Goal: Communication & Community: Answer question/provide support

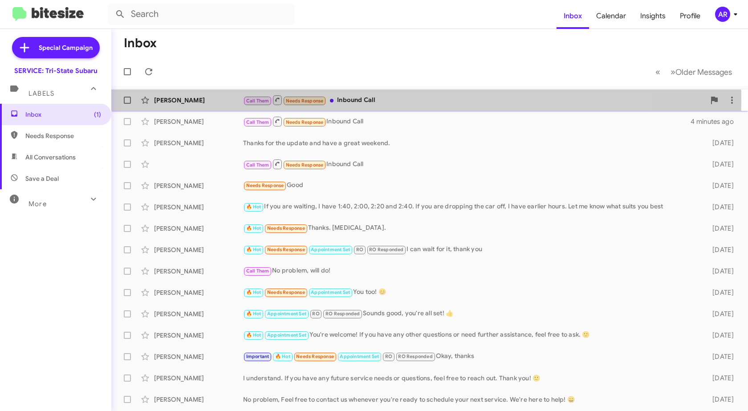
click at [187, 98] on div "[PERSON_NAME]" at bounding box center [198, 100] width 89 height 9
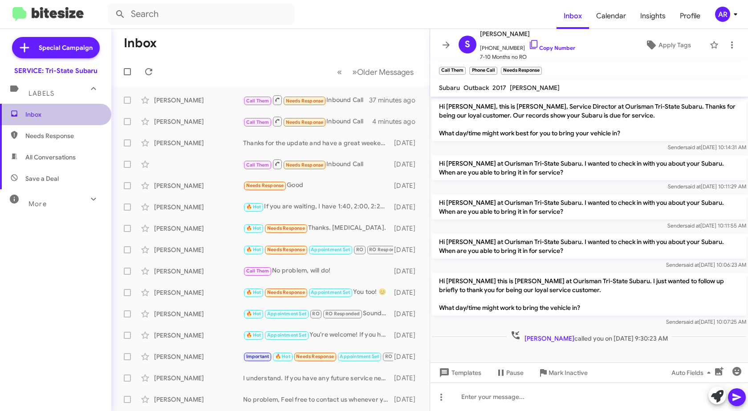
click at [69, 114] on span "Inbox" at bounding box center [63, 114] width 76 height 9
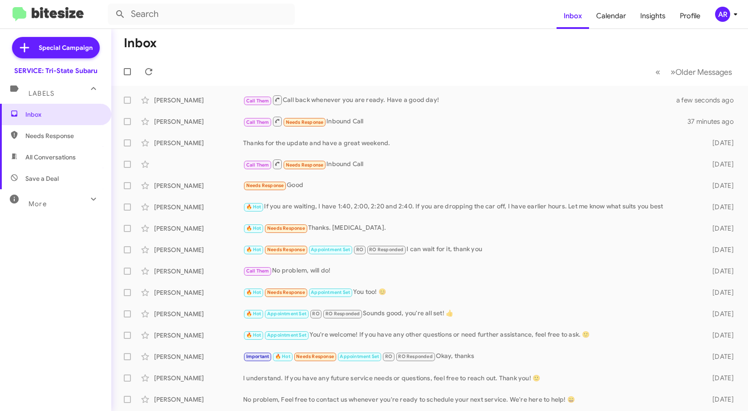
click at [55, 138] on span "Needs Response" at bounding box center [63, 135] width 76 height 9
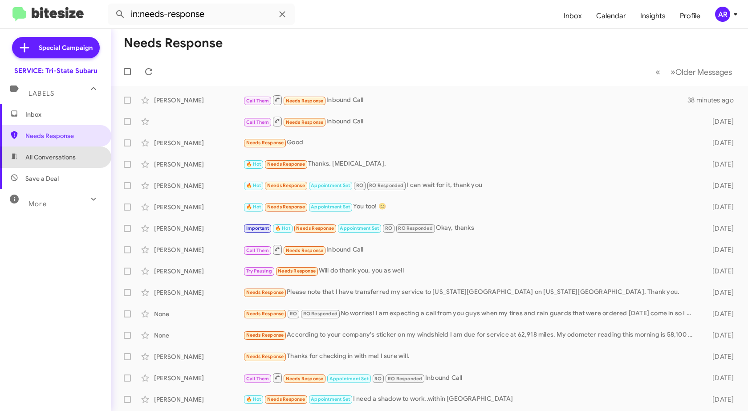
click at [56, 153] on span "All Conversations" at bounding box center [50, 157] width 50 height 9
type input "in:all-conversations"
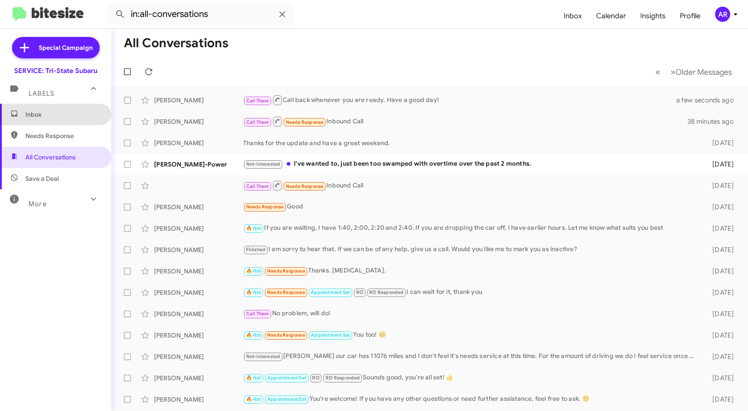
click at [60, 112] on span "Inbox" at bounding box center [63, 114] width 76 height 9
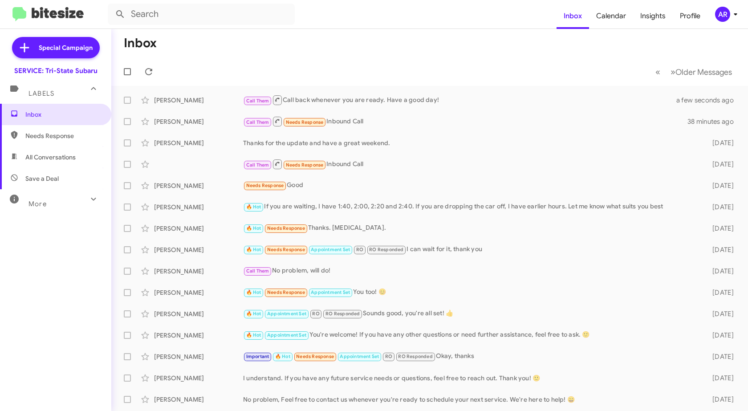
click at [54, 203] on div "More" at bounding box center [46, 200] width 79 height 16
click at [33, 309] on span "Sent" at bounding box center [31, 313] width 13 height 9
type input "in:sent"
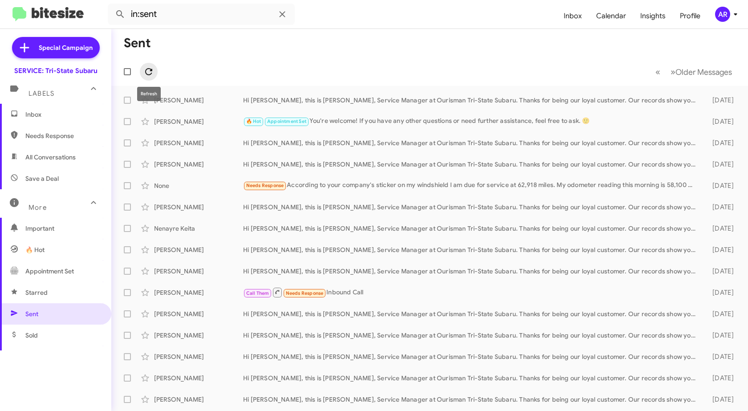
click at [148, 73] on icon at bounding box center [148, 71] width 11 height 11
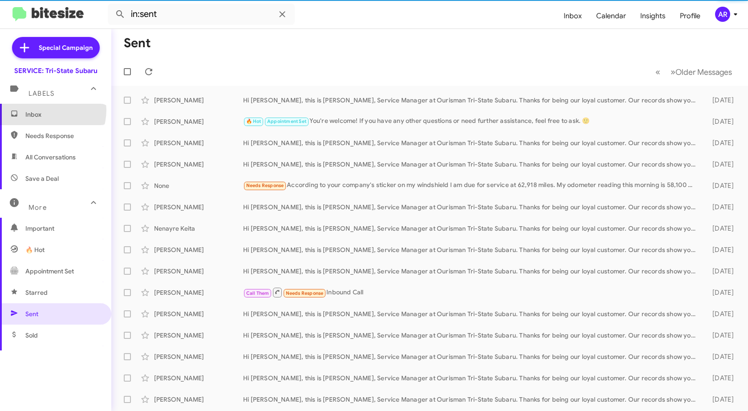
click at [45, 110] on span "Inbox" at bounding box center [63, 114] width 76 height 9
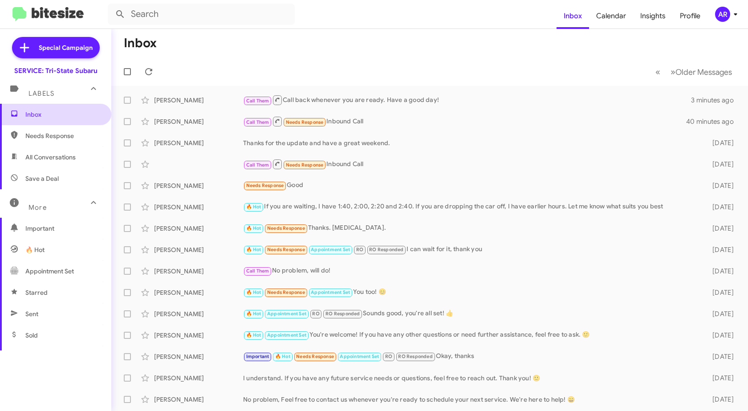
click at [77, 110] on span "Inbox" at bounding box center [63, 114] width 76 height 9
click at [158, 70] on mat-toolbar-row "« Previous » Next Older Messages" at bounding box center [429, 71] width 637 height 28
click at [152, 68] on icon at bounding box center [148, 71] width 11 height 11
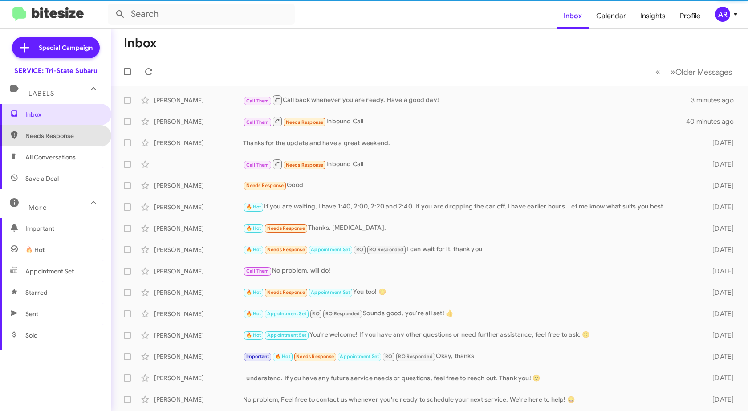
click at [59, 132] on span "Needs Response" at bounding box center [63, 135] width 76 height 9
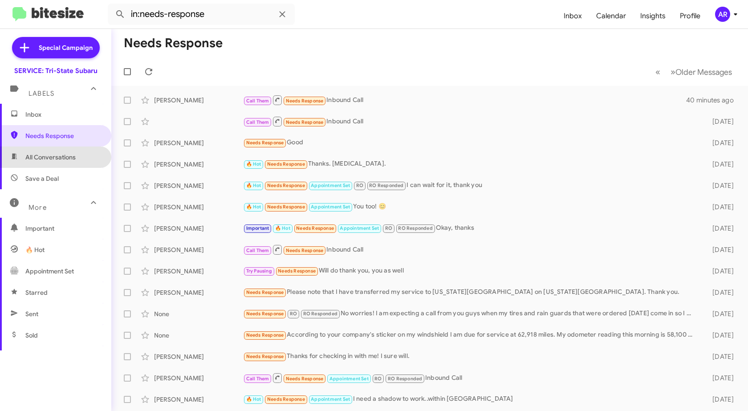
click at [69, 157] on span "All Conversations" at bounding box center [50, 157] width 50 height 9
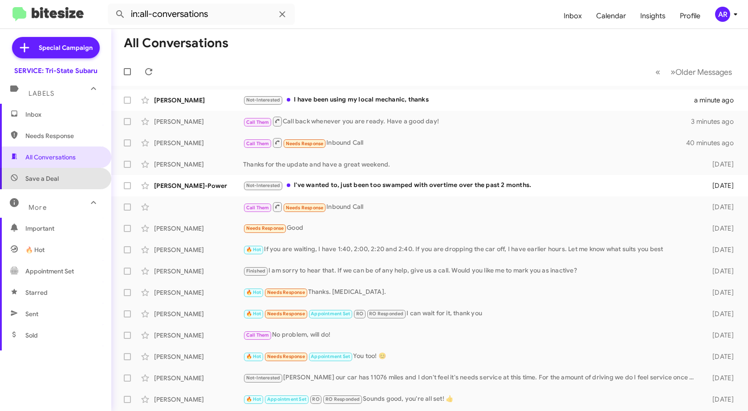
click at [63, 177] on span "Save a Deal" at bounding box center [55, 178] width 111 height 21
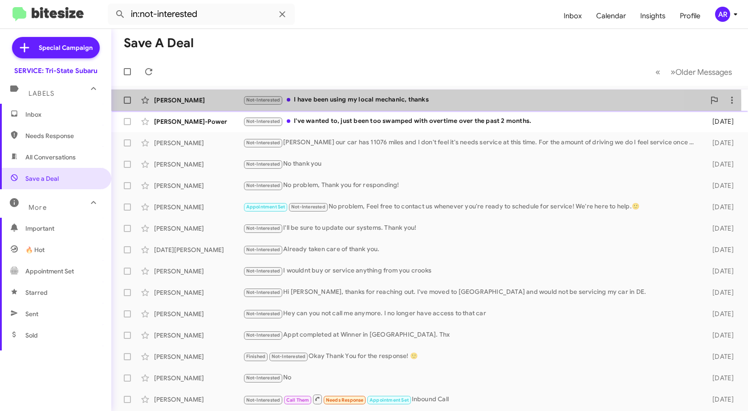
click at [203, 105] on div "Tamera Grater Not-Interested I have been using my local mechanic, thanks a minu…" at bounding box center [429, 100] width 622 height 18
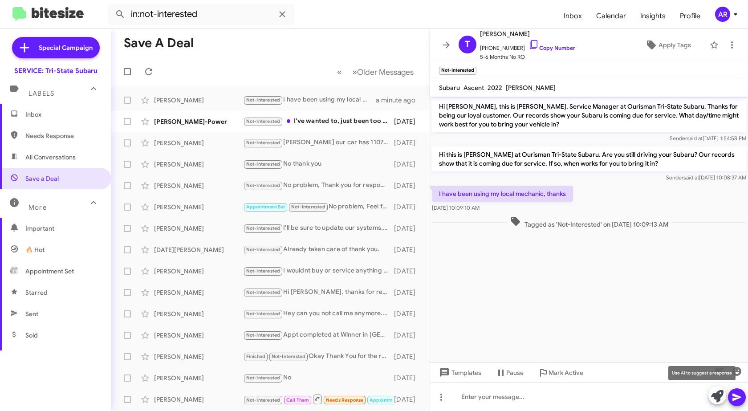
click at [711, 395] on icon at bounding box center [717, 396] width 12 height 12
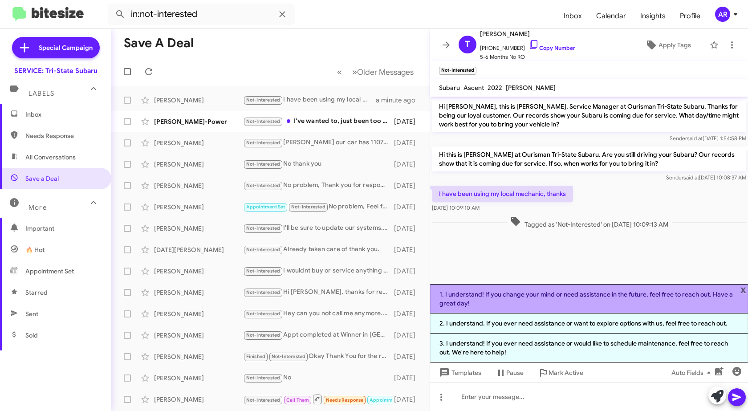
click at [644, 304] on li "1. I understand! If you change your mind or need assistance in the future, feel…" at bounding box center [589, 298] width 318 height 29
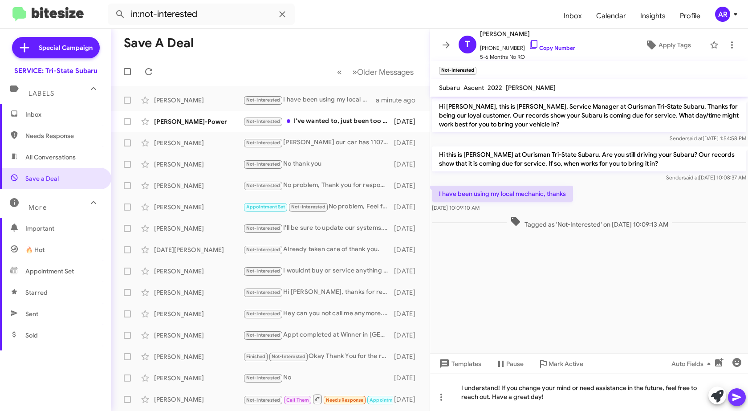
click at [742, 398] on icon at bounding box center [736, 397] width 11 height 11
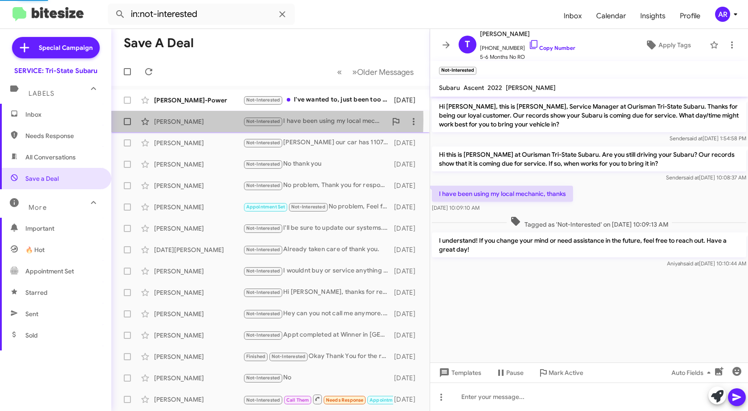
click at [183, 120] on div "[PERSON_NAME]" at bounding box center [198, 121] width 89 height 9
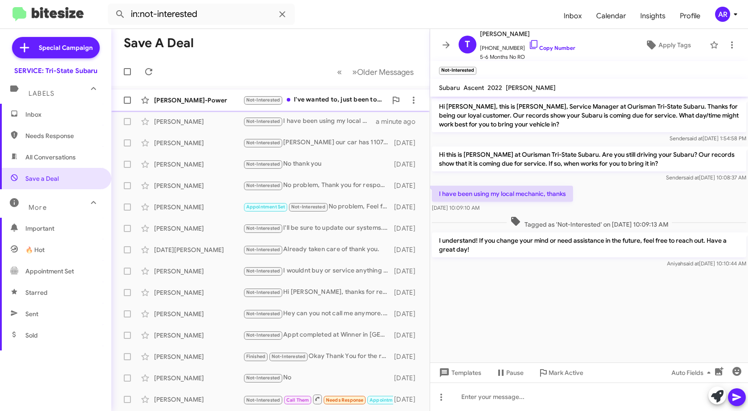
click at [189, 98] on div "[PERSON_NAME]-Power" at bounding box center [198, 100] width 89 height 9
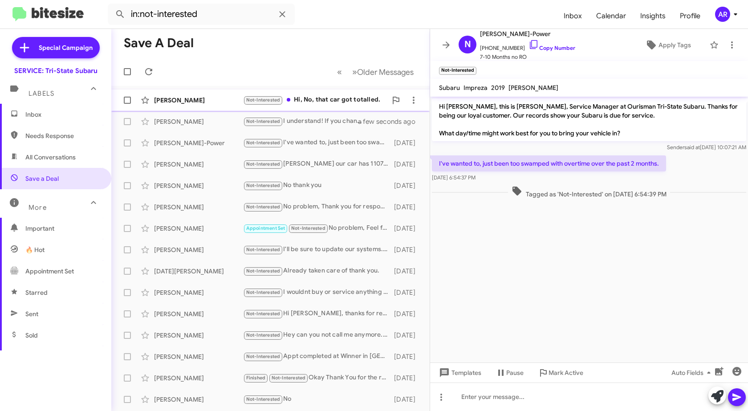
click at [214, 100] on div "[PERSON_NAME]" at bounding box center [198, 100] width 89 height 9
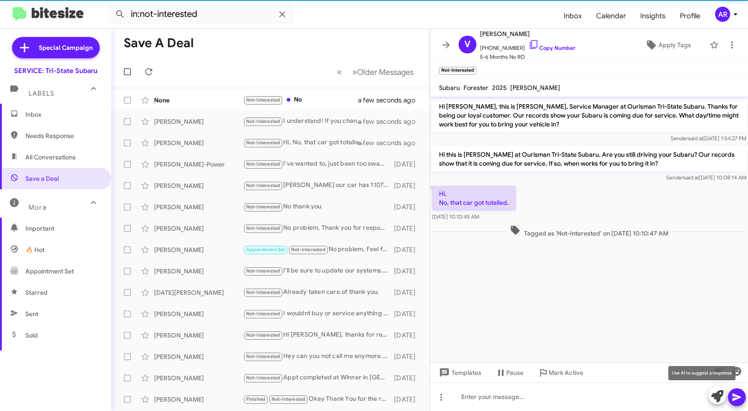
click at [714, 393] on icon at bounding box center [717, 396] width 12 height 12
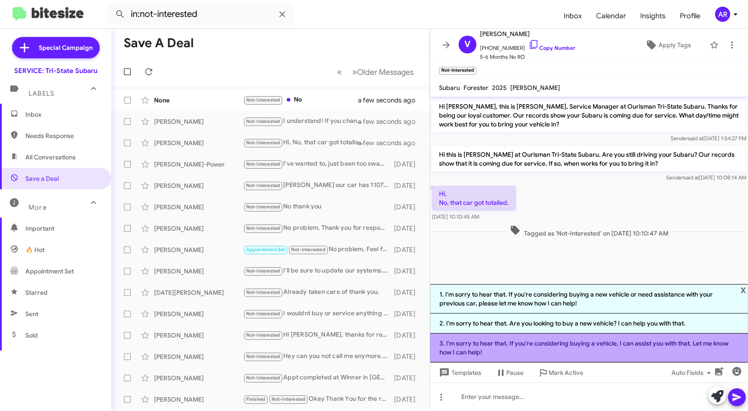
drag, startPoint x: 551, startPoint y: 340, endPoint x: 561, endPoint y: 340, distance: 10.2
click at [553, 341] on li "3. I'm sorry to hear that. If you're considering buying a vehicle, I can assist…" at bounding box center [589, 347] width 318 height 29
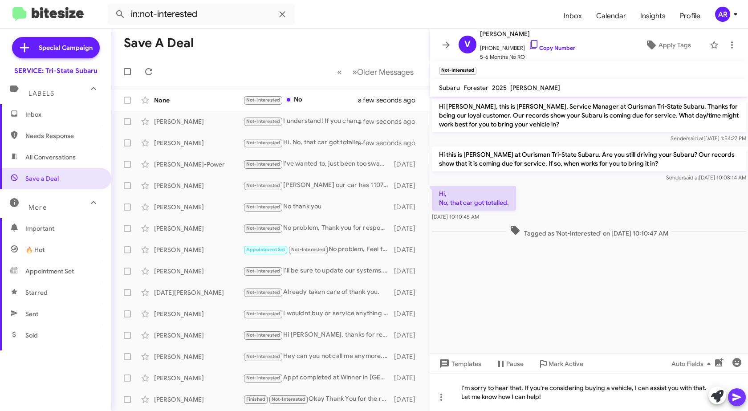
click at [741, 403] on span at bounding box center [736, 397] width 11 height 18
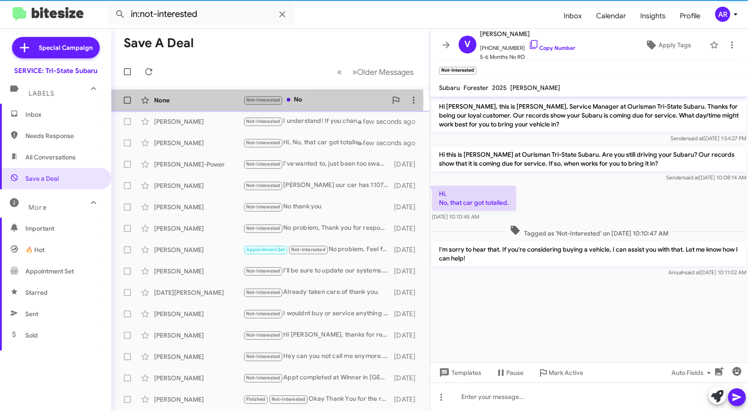
click at [195, 101] on div "None" at bounding box center [198, 100] width 89 height 9
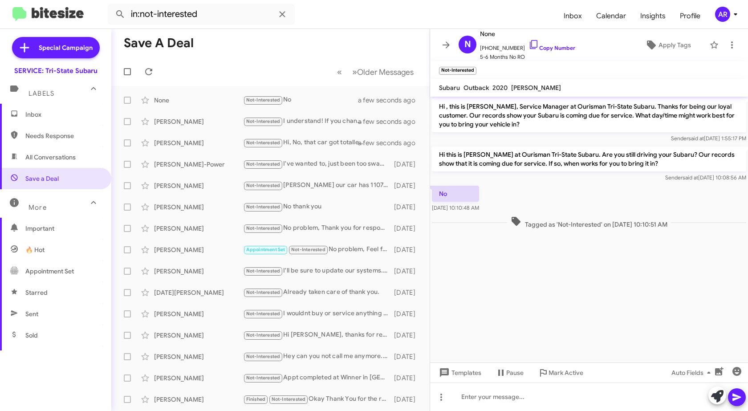
click at [40, 129] on span "Needs Response" at bounding box center [55, 135] width 111 height 21
type input "in:needs-response"
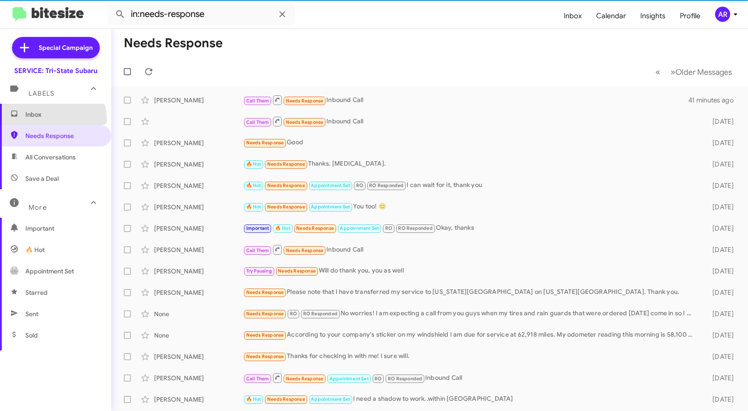
click at [45, 120] on span "Inbox" at bounding box center [55, 114] width 111 height 21
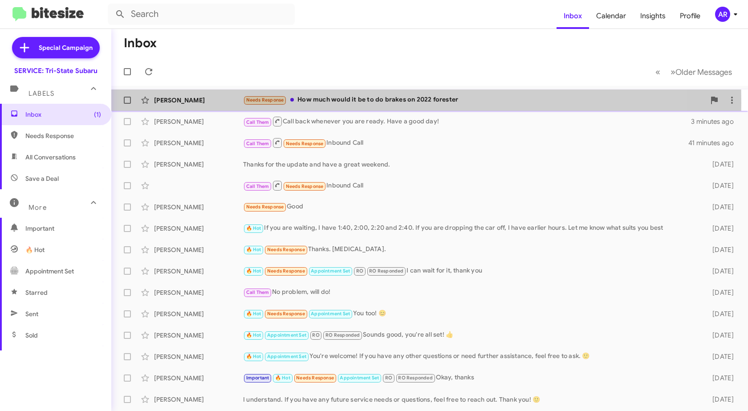
click at [205, 103] on div "[PERSON_NAME]" at bounding box center [198, 100] width 89 height 9
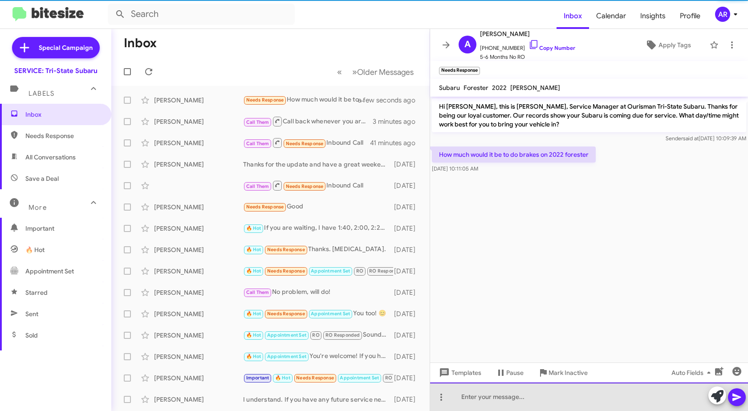
click at [553, 399] on div at bounding box center [589, 396] width 318 height 28
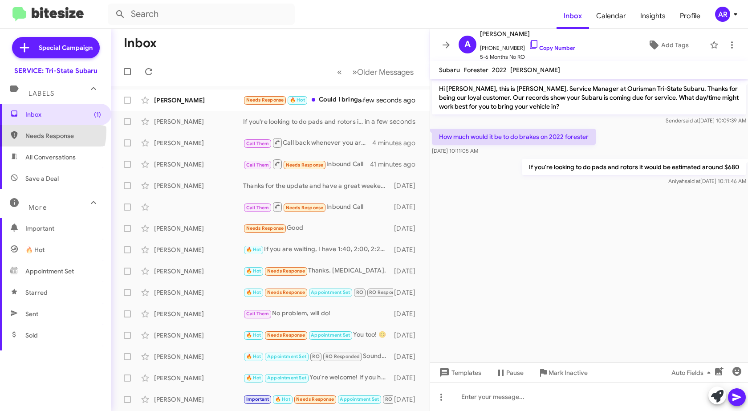
click at [33, 131] on span "Needs Response" at bounding box center [55, 135] width 111 height 21
type input "in:needs-response"
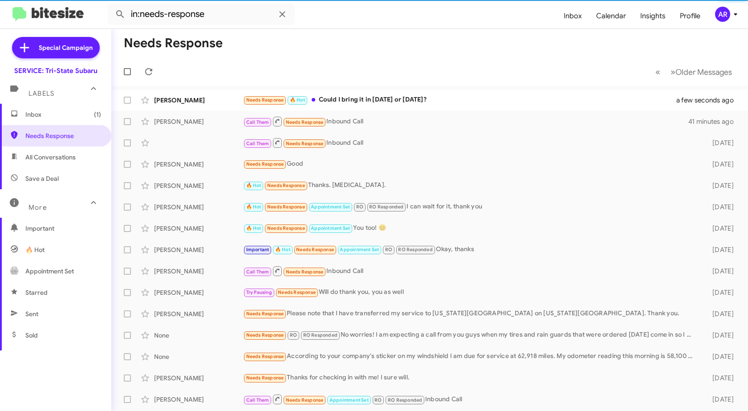
click at [86, 113] on span "Inbox (1)" at bounding box center [63, 114] width 76 height 9
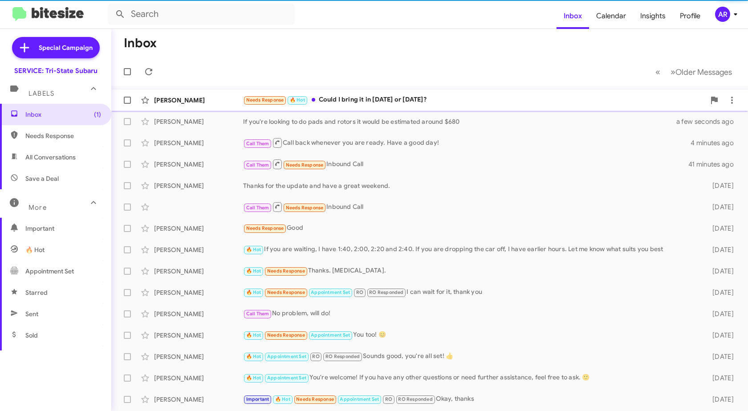
click at [206, 98] on div "[PERSON_NAME]" at bounding box center [198, 100] width 89 height 9
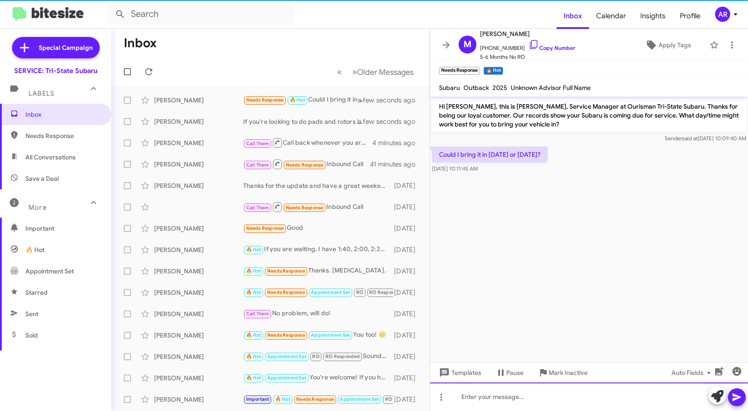
click at [601, 395] on div at bounding box center [589, 396] width 318 height 28
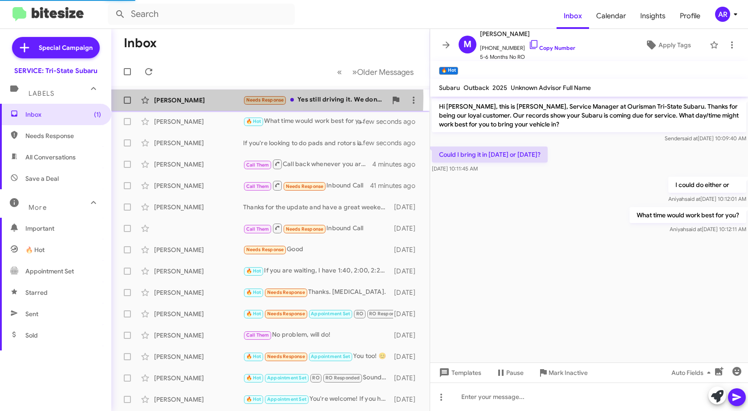
click at [193, 98] on div "[PERSON_NAME]" at bounding box center [198, 100] width 89 height 9
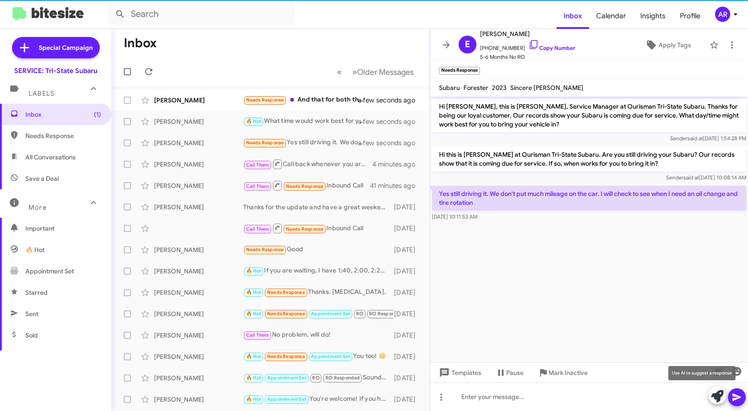
click at [720, 392] on icon at bounding box center [717, 396] width 12 height 12
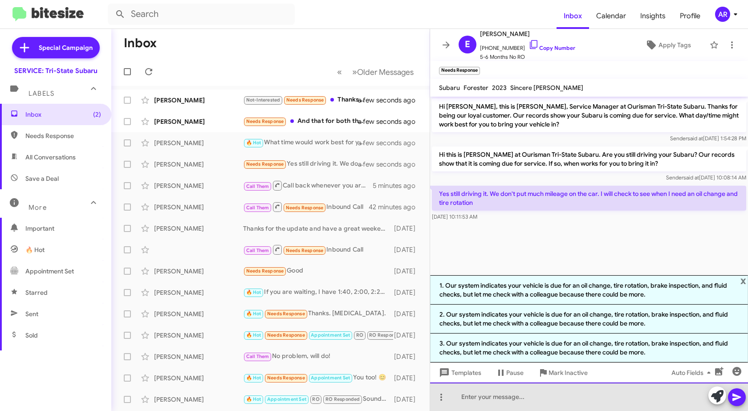
click at [561, 387] on div at bounding box center [589, 396] width 318 height 28
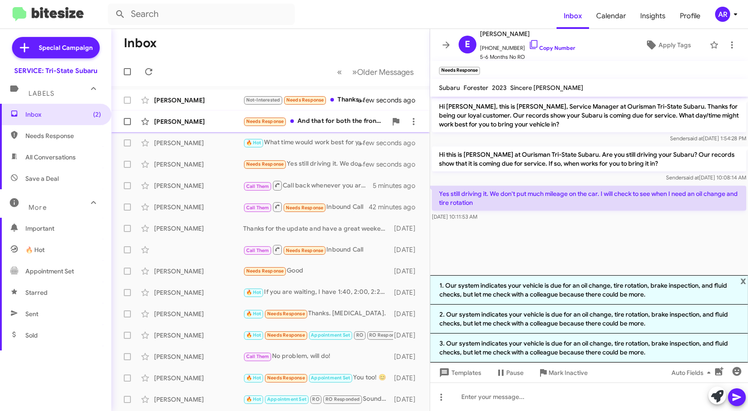
click at [204, 126] on div "Anthony Caraballo Needs Response And that for both the front and rear ? a few s…" at bounding box center [270, 122] width 304 height 18
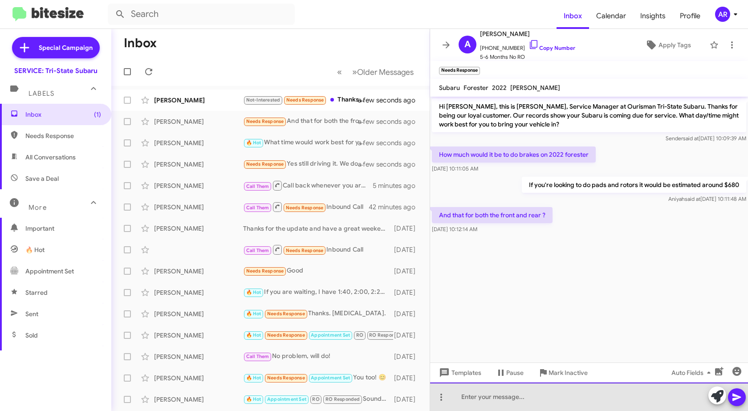
click at [613, 400] on div at bounding box center [589, 396] width 318 height 28
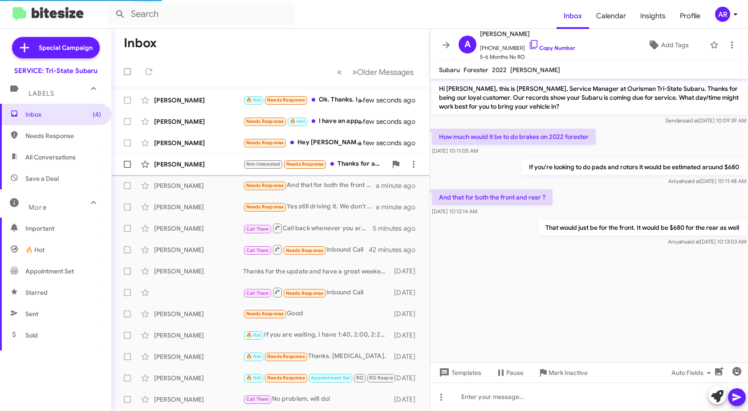
click at [196, 157] on div "Sande Vemparala Not-Interested Needs Response Thanks for asking.. need improvem…" at bounding box center [270, 164] width 304 height 18
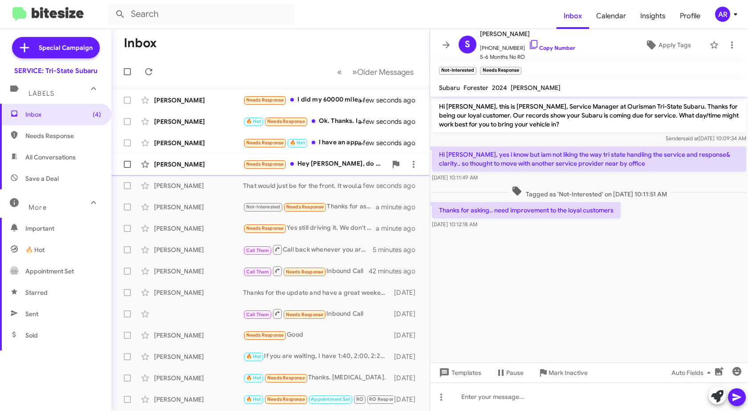
click at [191, 158] on div "Matthew Murphy Needs Response Hey Dan, do you have any availability next Monday…" at bounding box center [270, 164] width 304 height 18
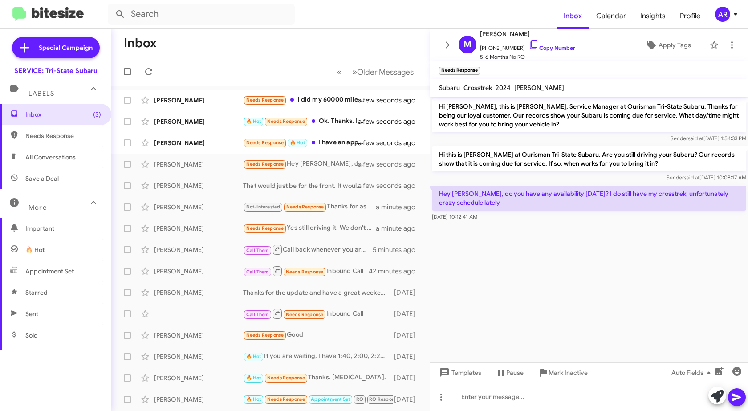
click at [630, 399] on div at bounding box center [589, 396] width 318 height 28
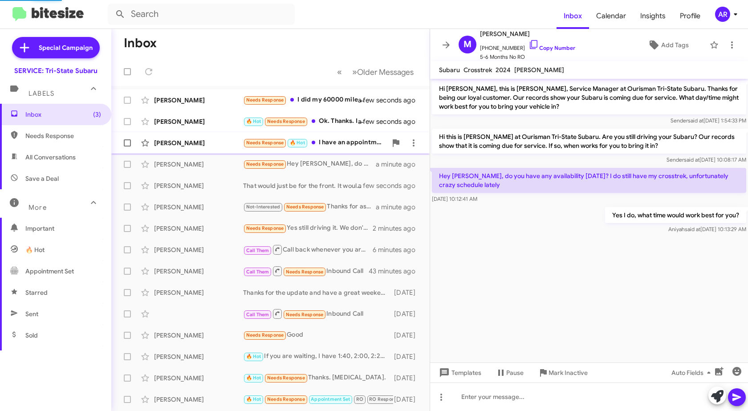
click at [218, 138] on div "Kathleen Dauphin Needs Response 🔥 Hot I have an appointment Wednesday morning a…" at bounding box center [270, 143] width 304 height 18
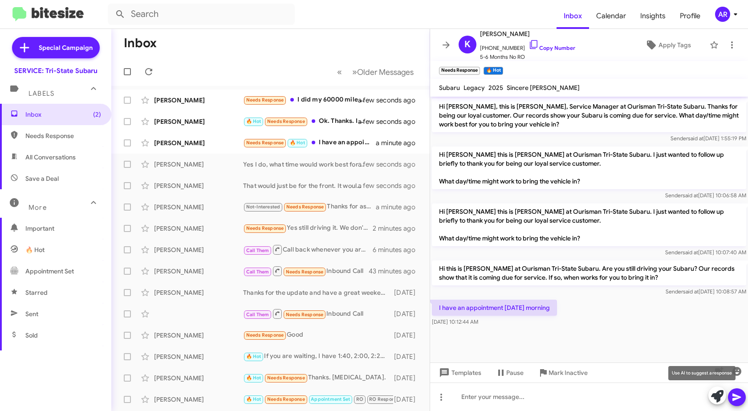
click at [718, 395] on icon at bounding box center [717, 396] width 12 height 12
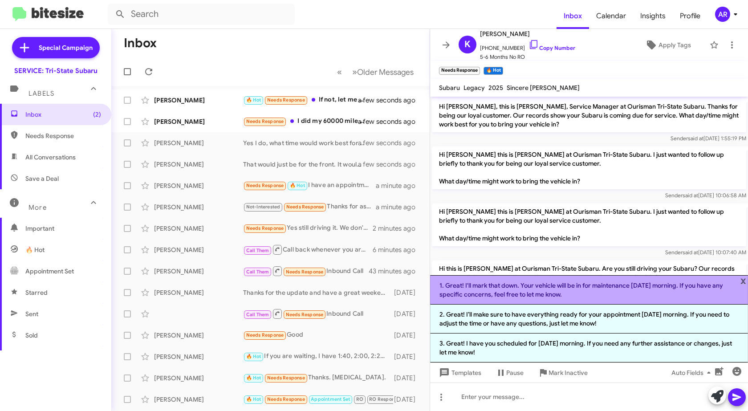
click at [632, 285] on li "1. Great! I'll mark that down. Your vehicle will be in for maintenance on Wedne…" at bounding box center [589, 289] width 318 height 29
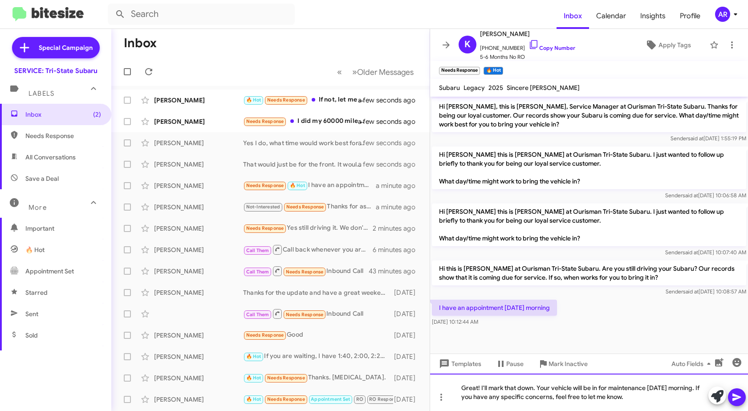
click at [681, 402] on div "Great! I'll mark that down. Your vehicle will be in for maintenance [DATE] morn…" at bounding box center [589, 392] width 318 height 37
click at [734, 397] on icon at bounding box center [736, 397] width 11 height 11
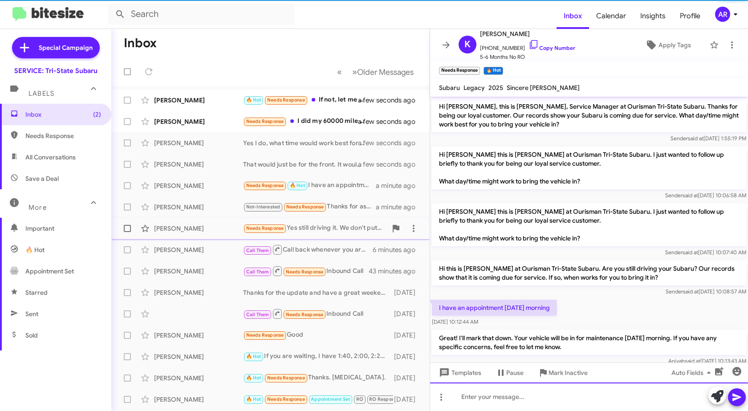
scroll to position [18, 0]
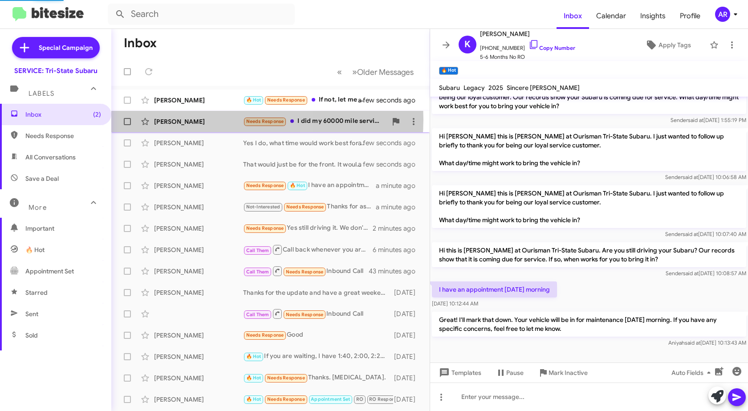
click at [199, 119] on div "[PERSON_NAME]" at bounding box center [198, 121] width 89 height 9
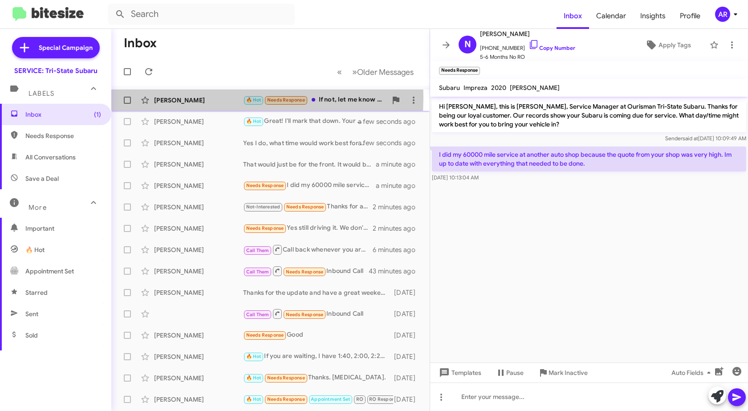
click at [182, 98] on div "[PERSON_NAME]" at bounding box center [198, 100] width 89 height 9
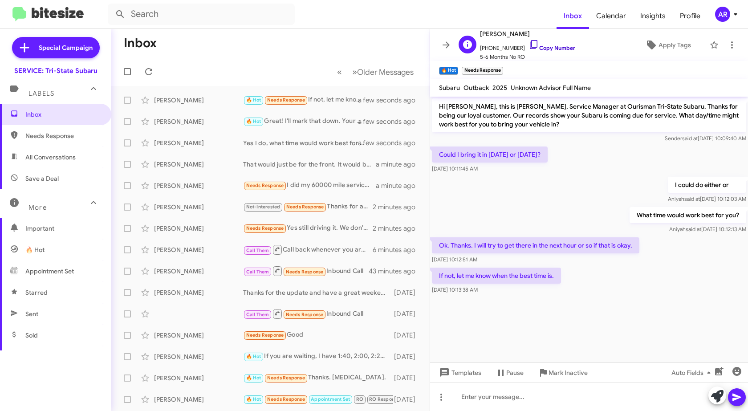
click at [530, 43] on icon at bounding box center [534, 44] width 8 height 9
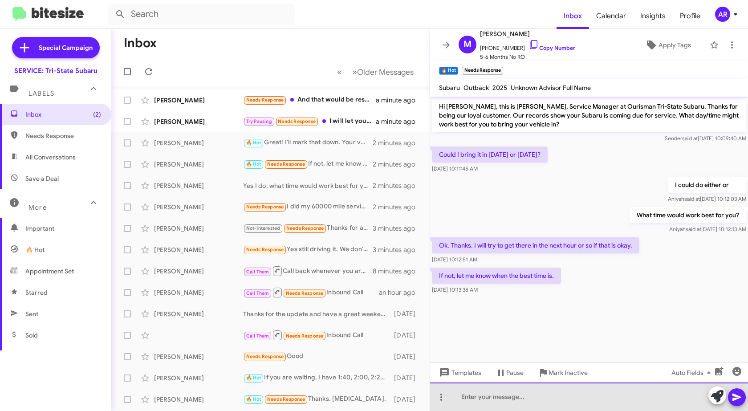
click at [606, 394] on div at bounding box center [589, 396] width 318 height 28
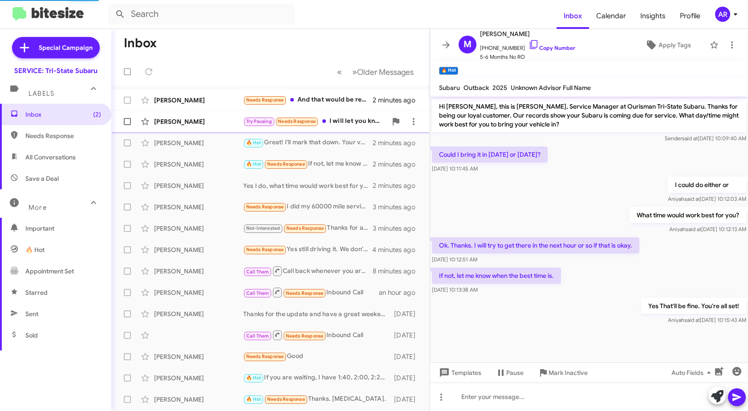
click at [228, 121] on div "[PERSON_NAME]" at bounding box center [198, 121] width 89 height 9
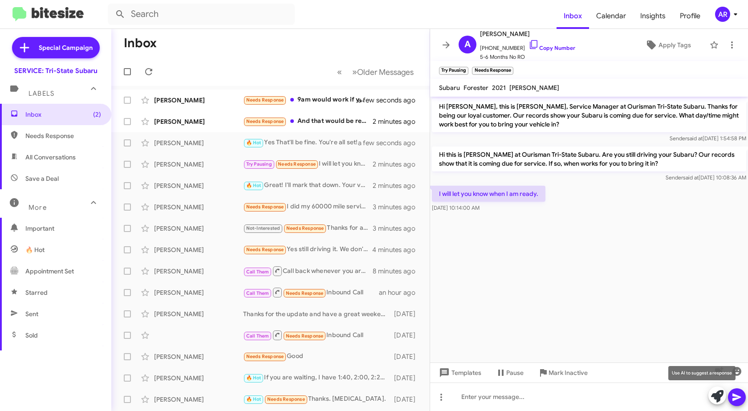
click at [714, 394] on icon at bounding box center [717, 396] width 12 height 12
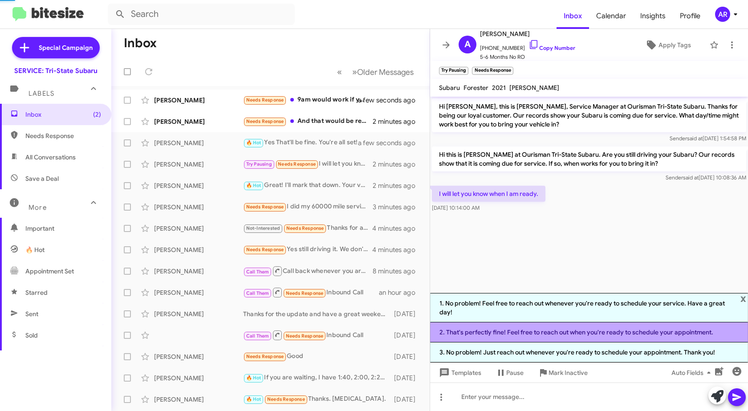
click at [513, 328] on li "2. That's perfectly fine! Feel free to reach out when you're ready to schedule …" at bounding box center [589, 332] width 318 height 20
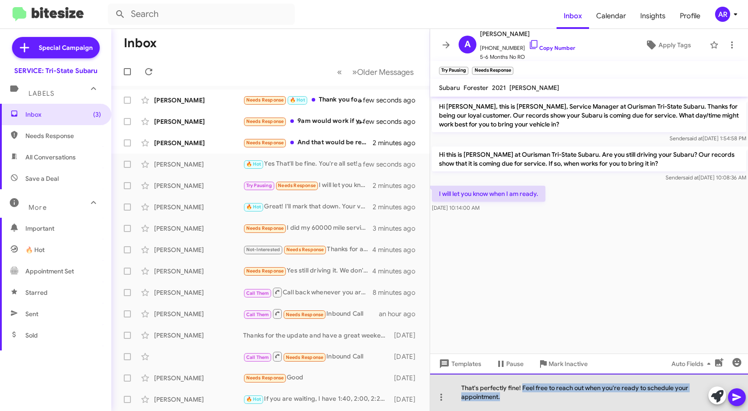
drag, startPoint x: 522, startPoint y: 387, endPoint x: 541, endPoint y: 416, distance: 34.7
click at [541, 410] on html "Inbox Calendar Insights Profile AR Special Campaign SERVICE: Tri-State Subaru L…" at bounding box center [374, 205] width 748 height 411
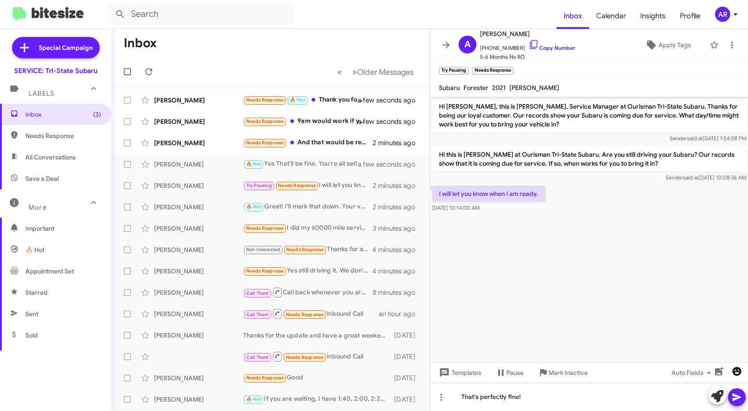
click at [739, 374] on icon "button" at bounding box center [736, 371] width 9 height 9
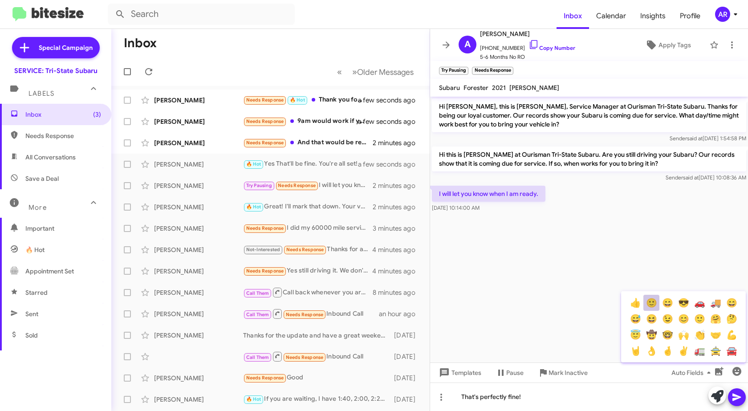
click at [654, 301] on button "🙂" at bounding box center [651, 303] width 16 height 16
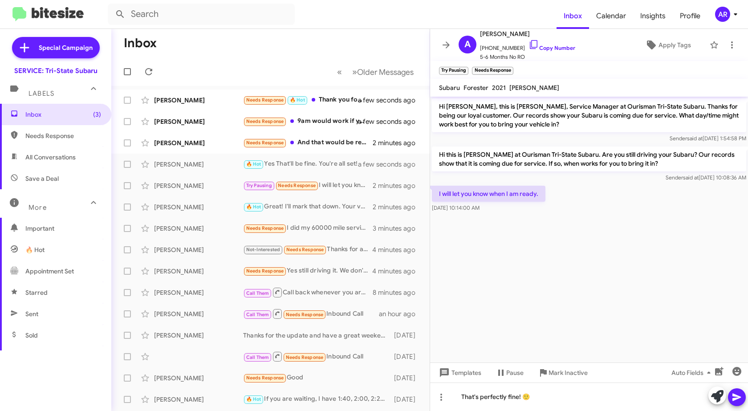
click at [742, 399] on button at bounding box center [737, 397] width 18 height 18
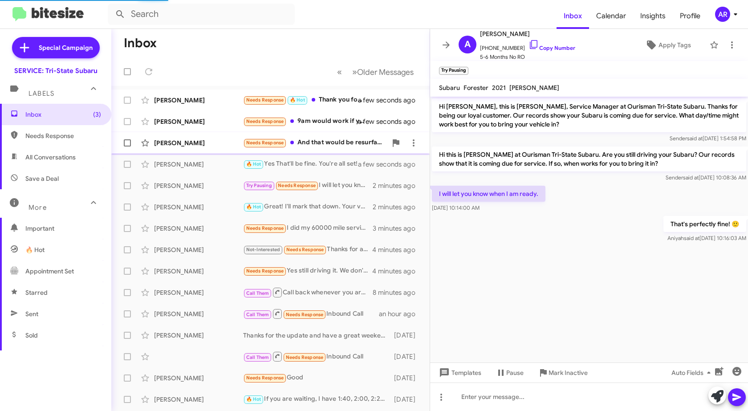
click at [215, 141] on div "[PERSON_NAME]" at bounding box center [198, 142] width 89 height 9
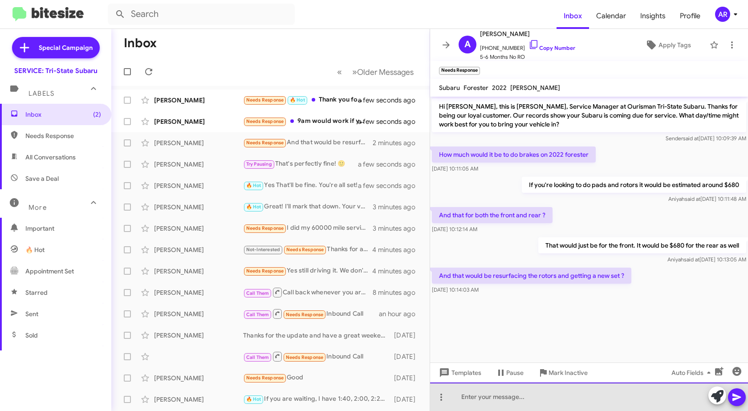
click at [523, 392] on div at bounding box center [589, 396] width 318 height 28
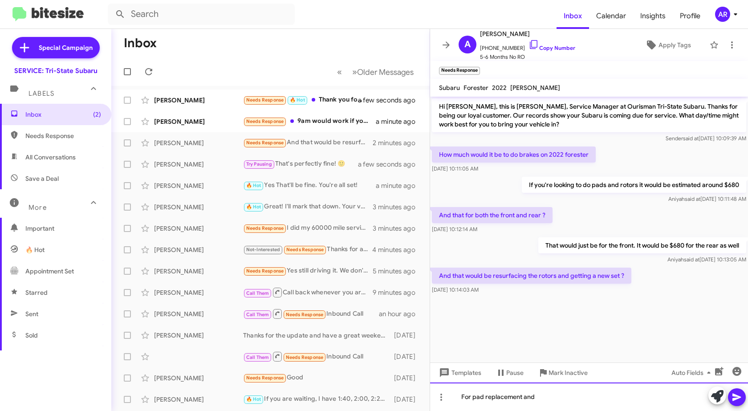
click at [561, 401] on div "For pad replacement and" at bounding box center [589, 396] width 318 height 28
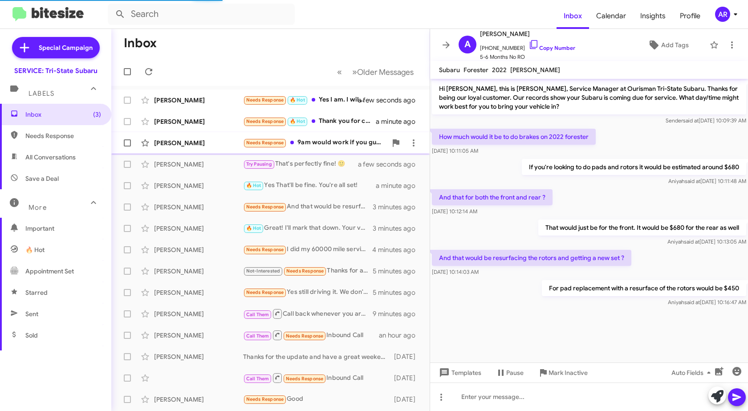
click at [206, 144] on div "[PERSON_NAME]" at bounding box center [198, 142] width 89 height 9
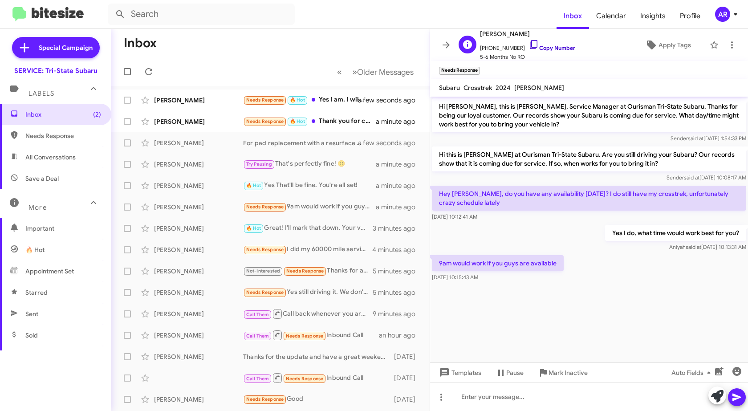
click at [528, 45] on icon at bounding box center [533, 44] width 11 height 11
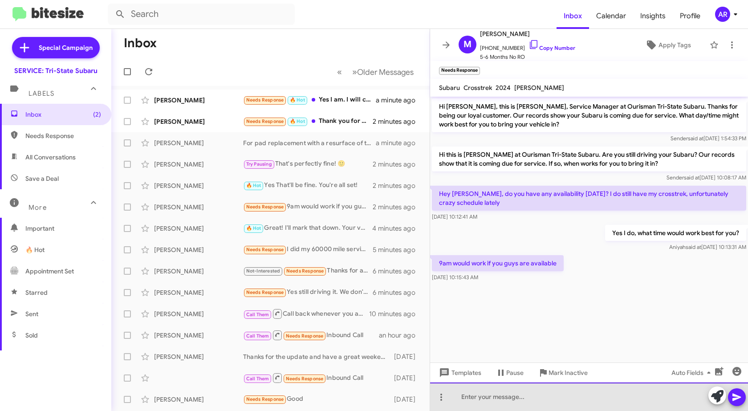
click at [506, 402] on div at bounding box center [589, 396] width 318 height 28
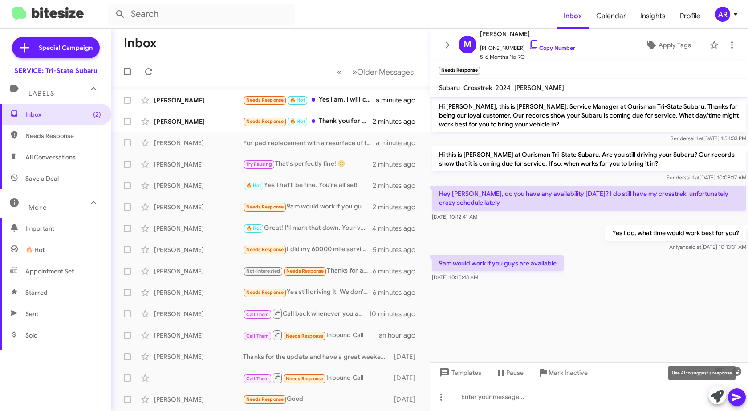
click at [721, 391] on icon at bounding box center [717, 396] width 12 height 12
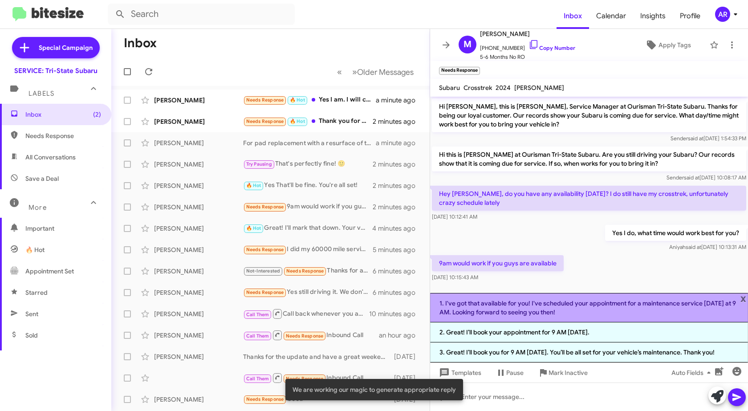
click at [608, 304] on li "1. I've got that available for you! I've scheduled your appointment for a maint…" at bounding box center [589, 307] width 318 height 29
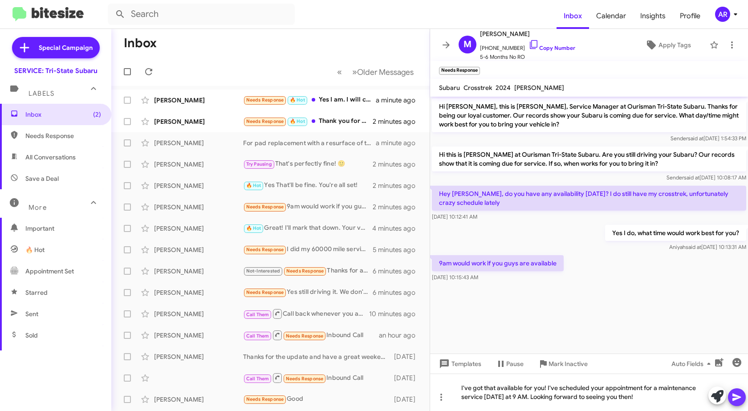
click at [743, 398] on button at bounding box center [737, 397] width 18 height 18
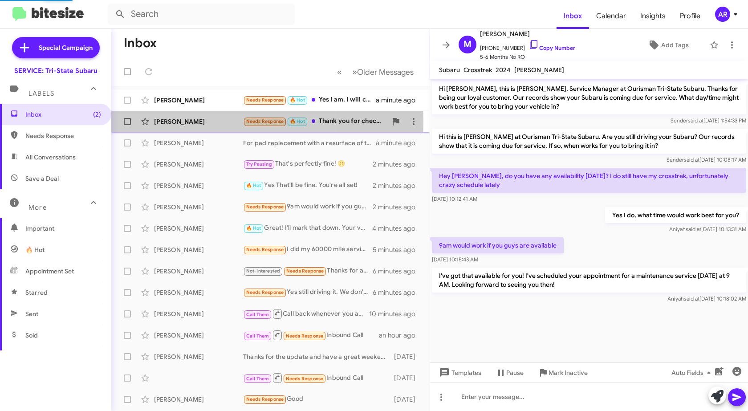
click at [210, 121] on div "[PERSON_NAME]" at bounding box center [198, 121] width 89 height 9
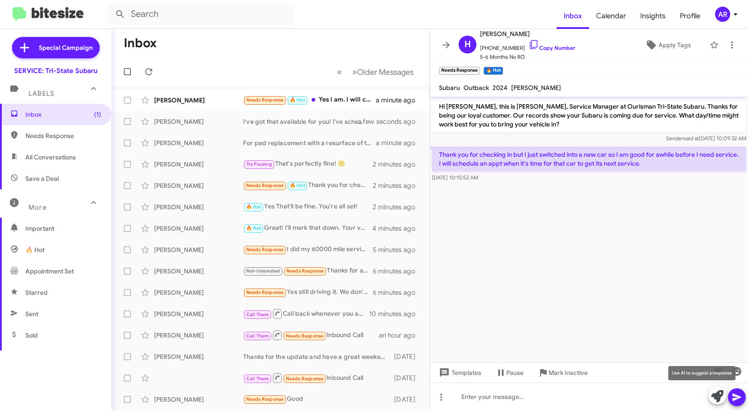
click at [717, 401] on icon at bounding box center [717, 396] width 12 height 12
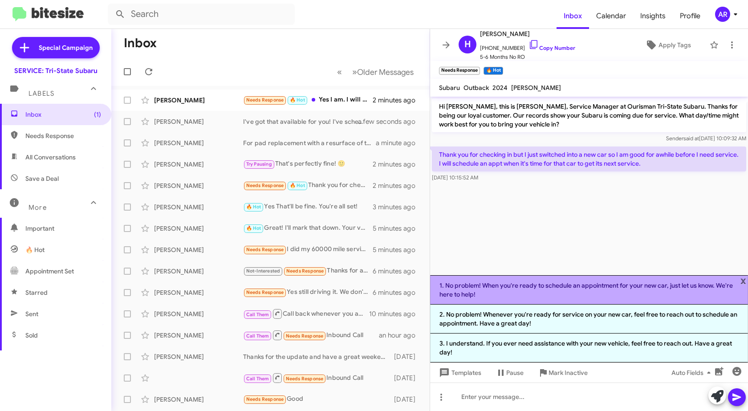
click at [625, 290] on li "1. No problem! When you're ready to schedule an appointment for your new car, j…" at bounding box center [589, 289] width 318 height 29
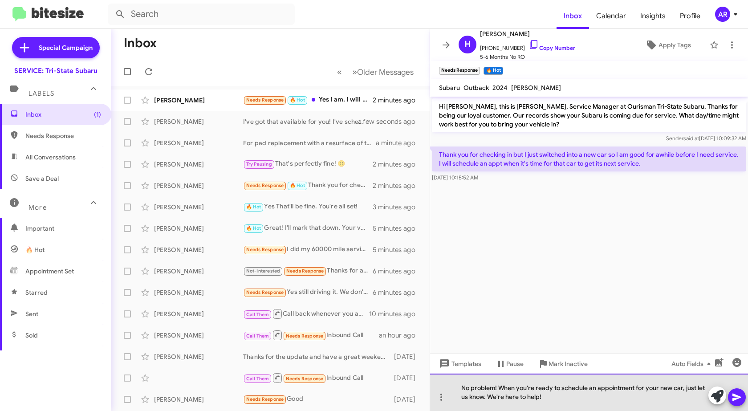
click at [631, 403] on div "No problem! When you're ready to schedule an appointment for your new car, just…" at bounding box center [589, 392] width 318 height 37
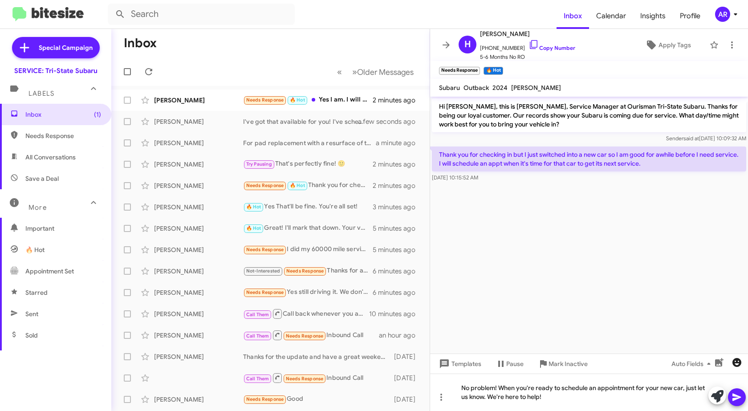
click at [740, 358] on icon "button" at bounding box center [736, 362] width 11 height 11
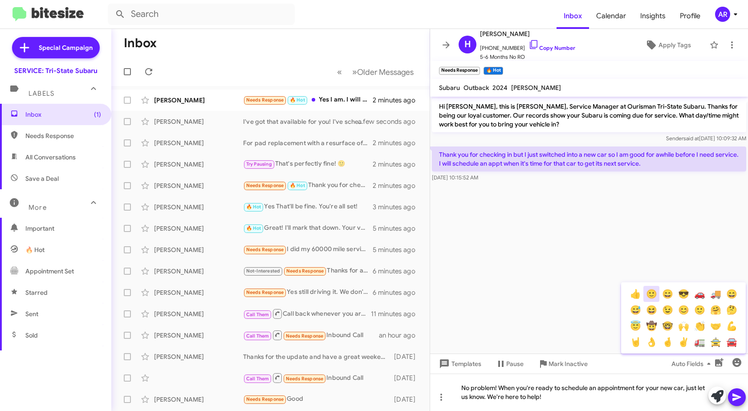
drag, startPoint x: 646, startPoint y: 296, endPoint x: 663, endPoint y: 304, distance: 18.5
click at [648, 296] on button "🙂" at bounding box center [651, 294] width 16 height 16
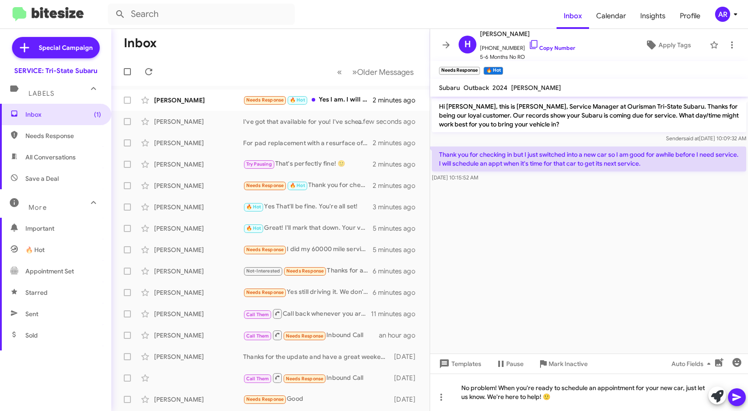
click at [745, 402] on div at bounding box center [726, 396] width 37 height 20
click at [743, 398] on button at bounding box center [737, 397] width 18 height 18
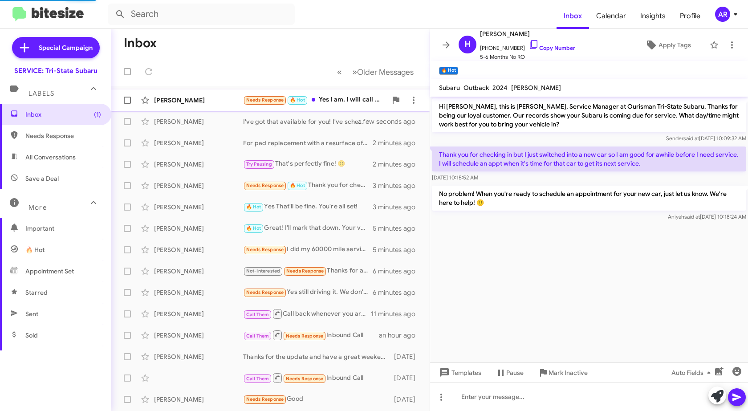
click at [215, 95] on div "Carolyn Angeloni-Monjon Needs Response 🔥 Hot Yes I am. I will call and make app…" at bounding box center [270, 100] width 304 height 18
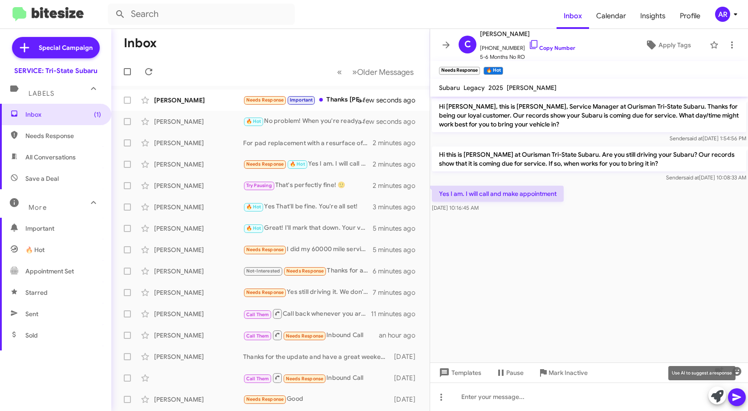
click at [715, 398] on icon at bounding box center [717, 396] width 12 height 12
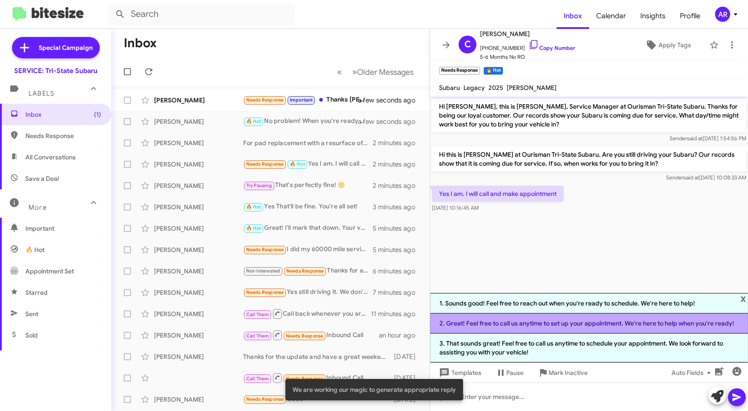
click at [588, 321] on li "2. Great! Feel free to call us anytime to set up your appointment. We're here t…" at bounding box center [589, 323] width 318 height 20
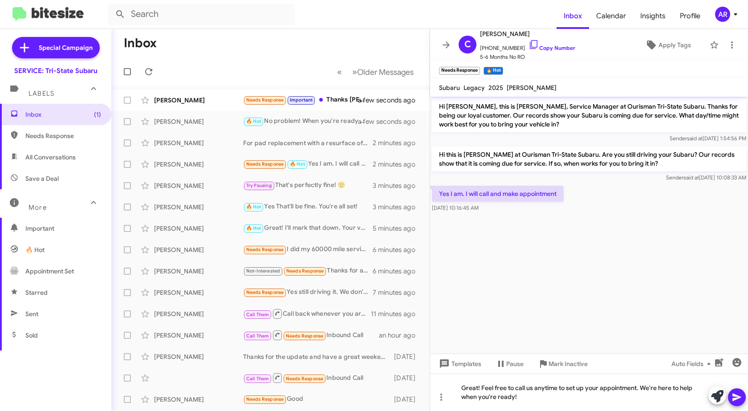
click at [741, 397] on icon at bounding box center [736, 397] width 11 height 11
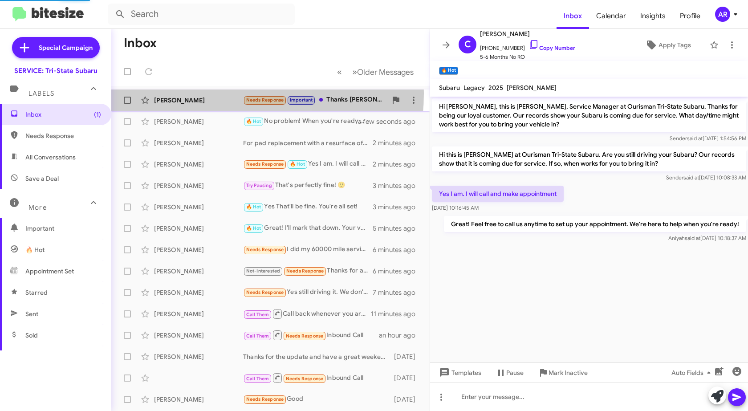
click at [198, 94] on div "Matthew Murphy Needs Response Important Thanks Dan! a few seconds ago" at bounding box center [270, 100] width 304 height 18
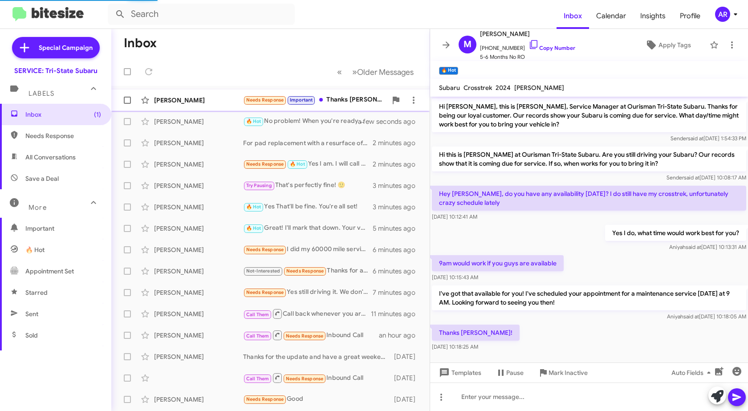
scroll to position [6, 0]
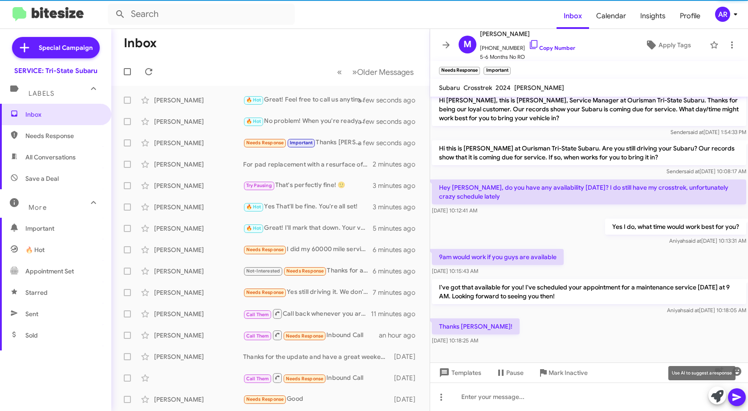
click at [711, 395] on icon at bounding box center [717, 396] width 12 height 12
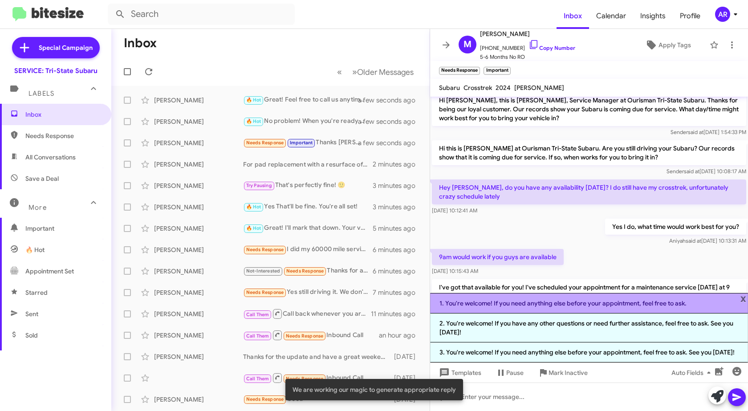
click at [622, 293] on li "1. You're welcome! If you need anything else before your appointment, feel free…" at bounding box center [589, 303] width 318 height 20
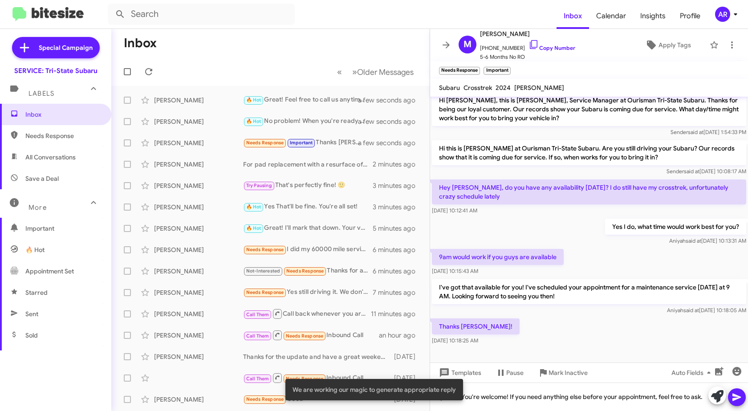
click at [739, 394] on icon at bounding box center [736, 397] width 11 height 11
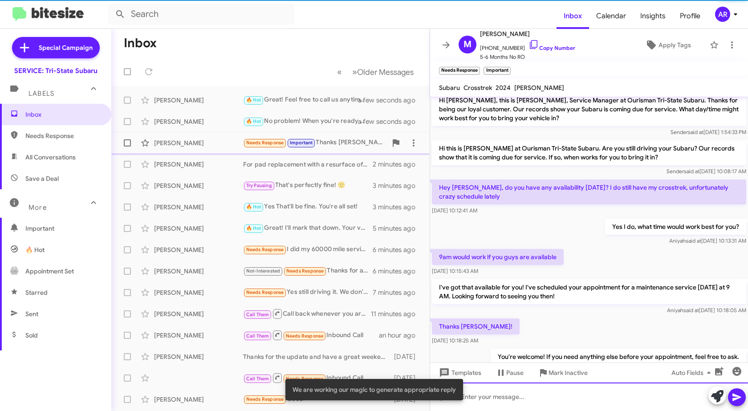
scroll to position [39, 0]
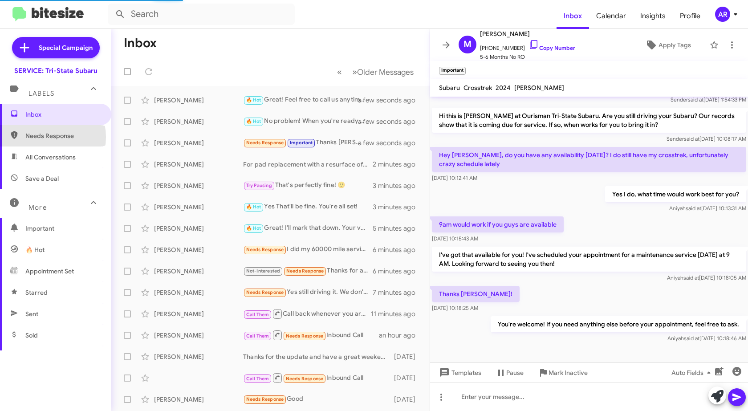
click at [43, 137] on span "Needs Response" at bounding box center [63, 135] width 76 height 9
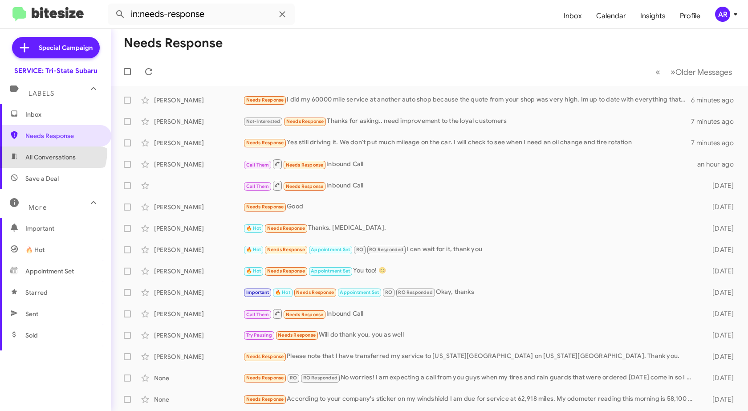
click at [49, 151] on span "All Conversations" at bounding box center [55, 156] width 111 height 21
type input "in:all-conversations"
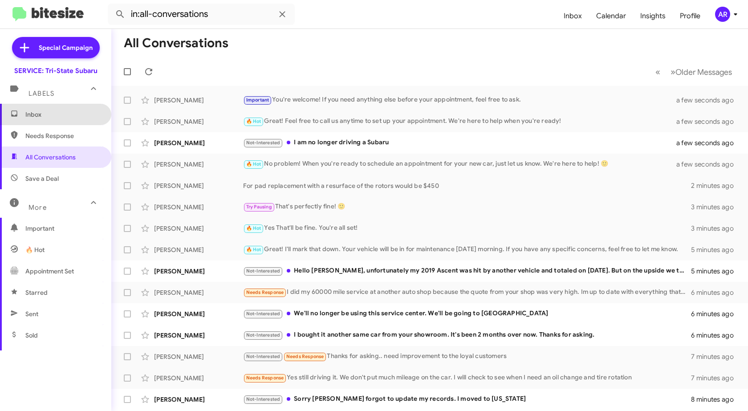
click at [62, 123] on span "Inbox" at bounding box center [55, 114] width 111 height 21
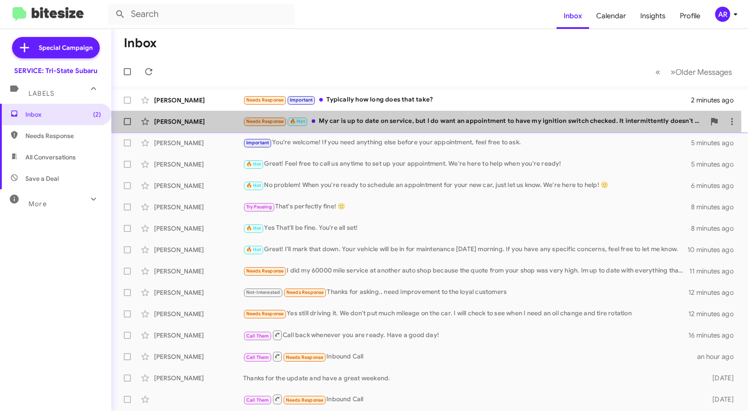
click at [185, 124] on div "[PERSON_NAME]" at bounding box center [198, 121] width 89 height 9
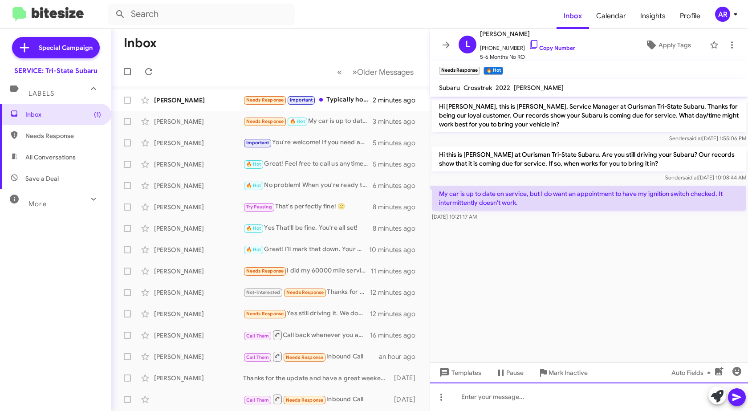
click at [558, 408] on div at bounding box center [589, 396] width 318 height 28
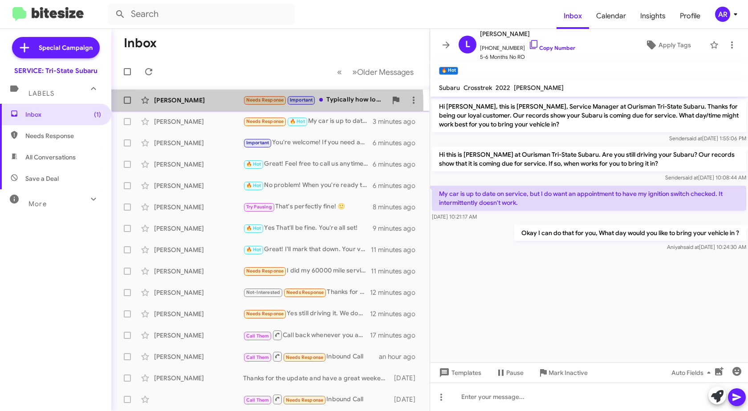
click at [223, 105] on div "[PERSON_NAME] Needs Response Important Typically how long does that take? 3 min…" at bounding box center [270, 100] width 304 height 18
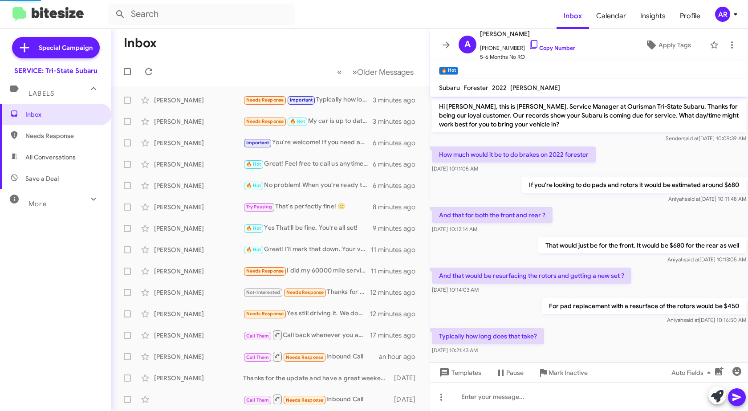
scroll to position [12, 0]
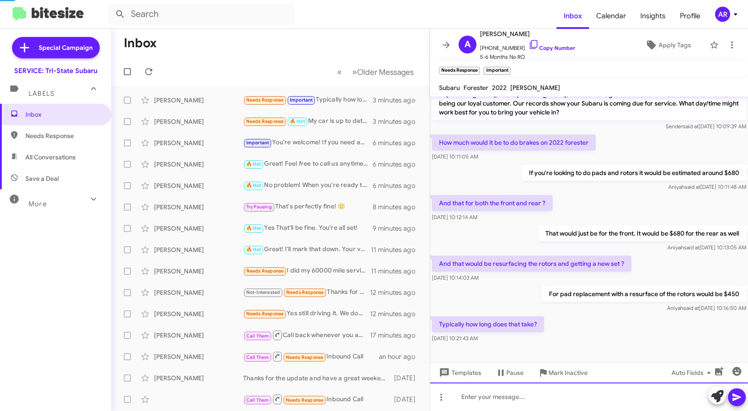
click at [625, 405] on div at bounding box center [589, 396] width 318 height 28
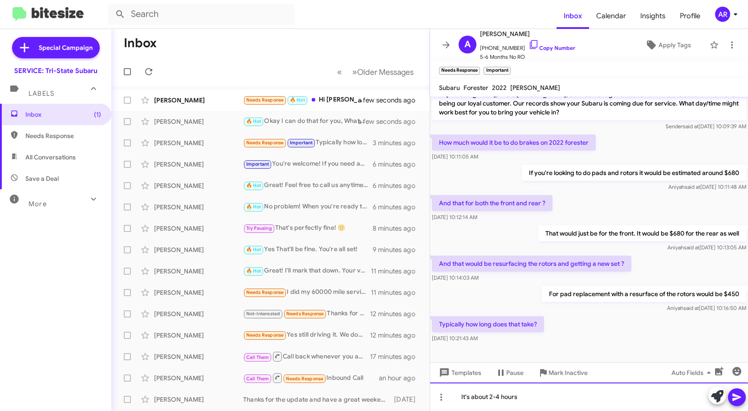
click at [469, 396] on div "It's about 2-4 hours" at bounding box center [589, 396] width 318 height 28
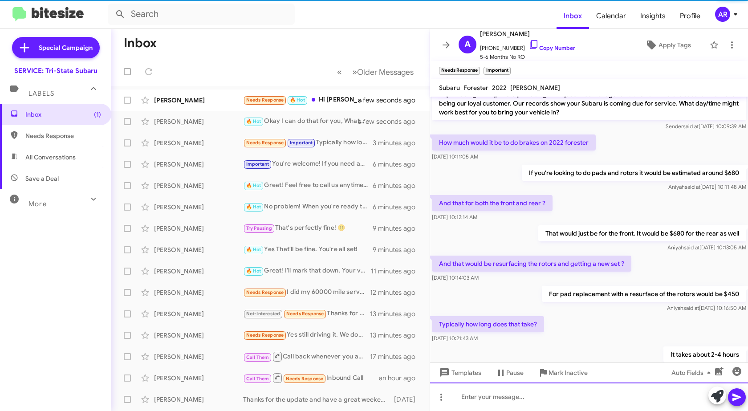
scroll to position [45, 0]
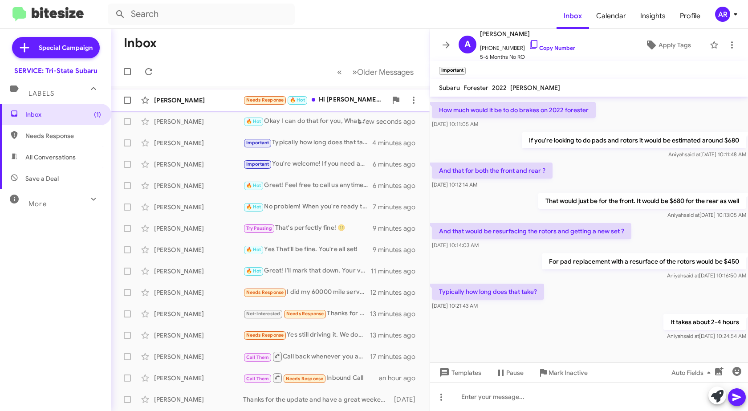
click at [173, 95] on div "[PERSON_NAME] Needs Response 🔥 Hot Hi [PERSON_NAME], I'll make an appointment i…" at bounding box center [270, 100] width 304 height 18
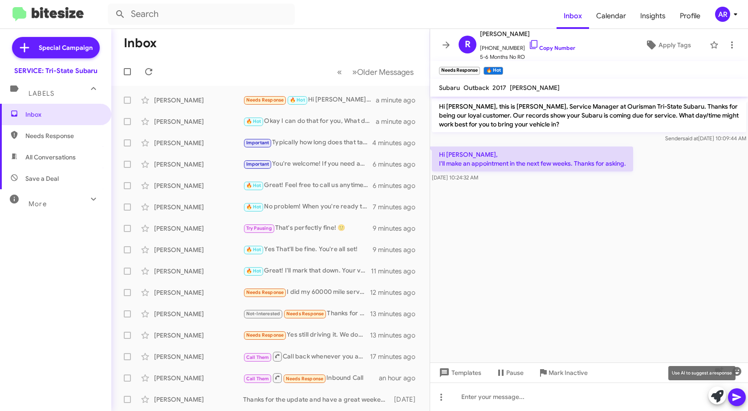
click at [715, 401] on icon at bounding box center [717, 396] width 12 height 12
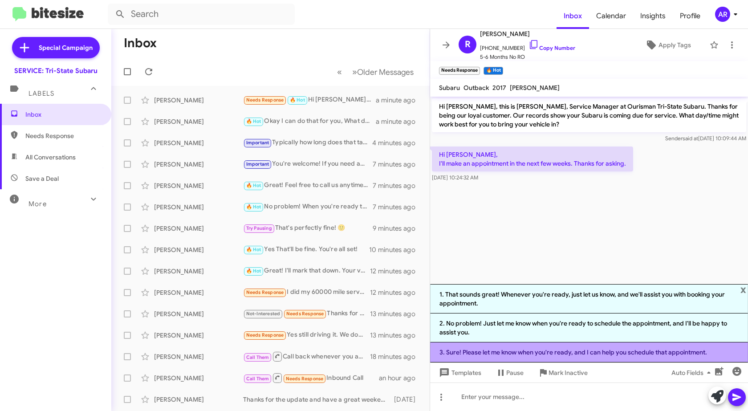
click at [625, 358] on li "3. Sure! Please let me know when you're ready, and I can help you schedule that…" at bounding box center [589, 352] width 318 height 20
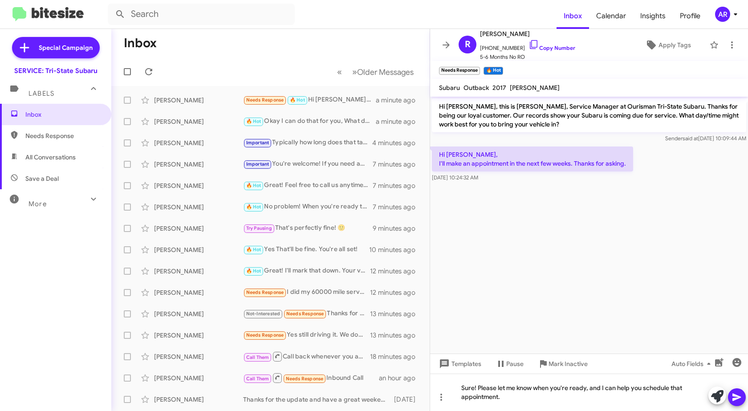
click at [743, 398] on button at bounding box center [737, 397] width 18 height 18
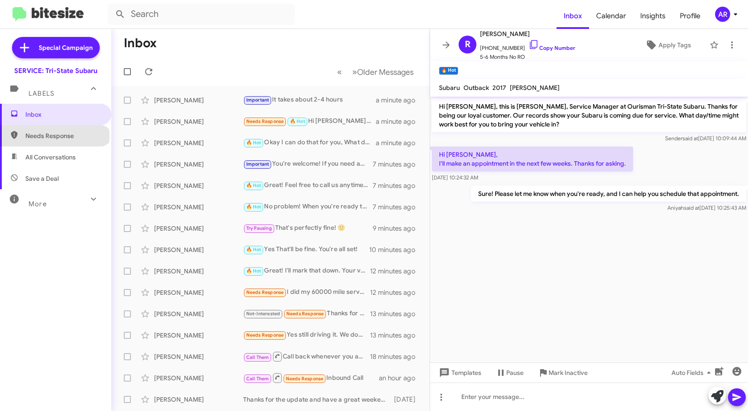
click at [54, 136] on span "Needs Response" at bounding box center [63, 135] width 76 height 9
type input "in:needs-response"
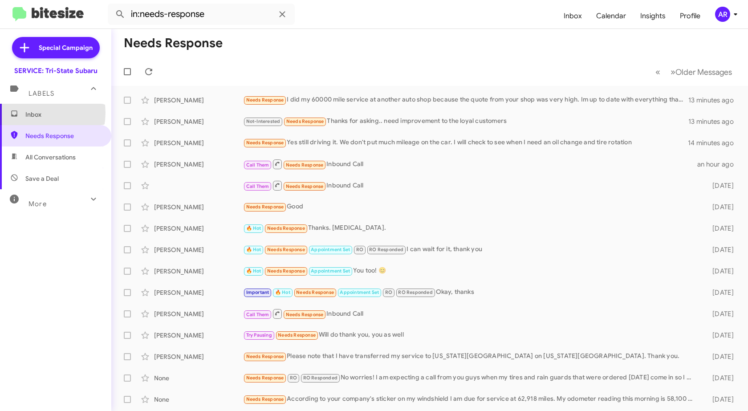
click at [34, 113] on span "Inbox" at bounding box center [63, 114] width 76 height 9
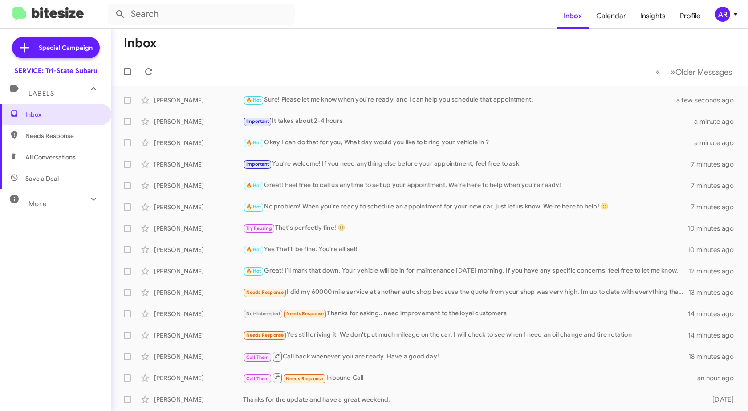
click at [53, 184] on span "Save a Deal" at bounding box center [55, 178] width 111 height 21
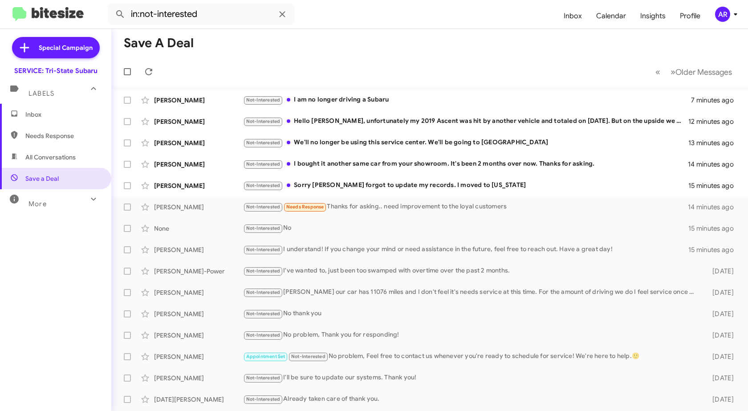
click at [53, 164] on span "All Conversations" at bounding box center [55, 156] width 111 height 21
type input "in:all-conversations"
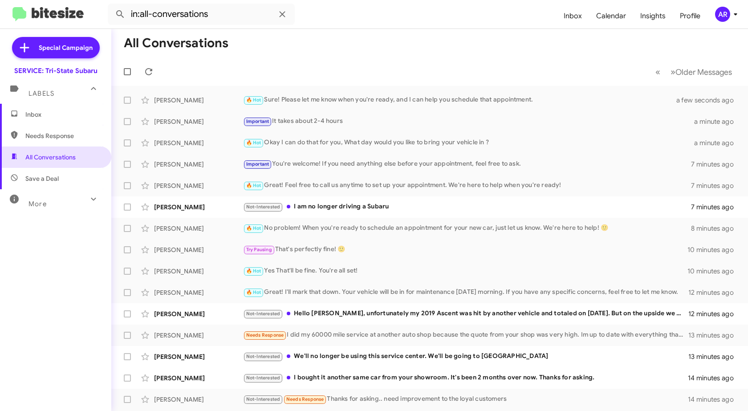
click at [74, 109] on span "Inbox" at bounding box center [55, 114] width 111 height 21
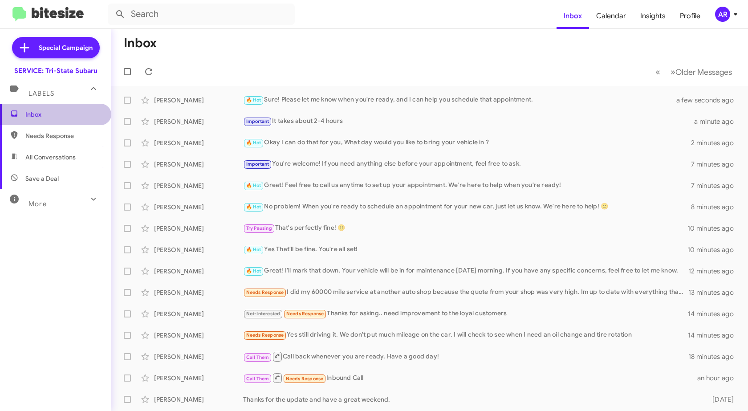
click at [59, 120] on span "Inbox" at bounding box center [55, 114] width 111 height 21
click at [63, 141] on span "Needs Response" at bounding box center [55, 135] width 111 height 21
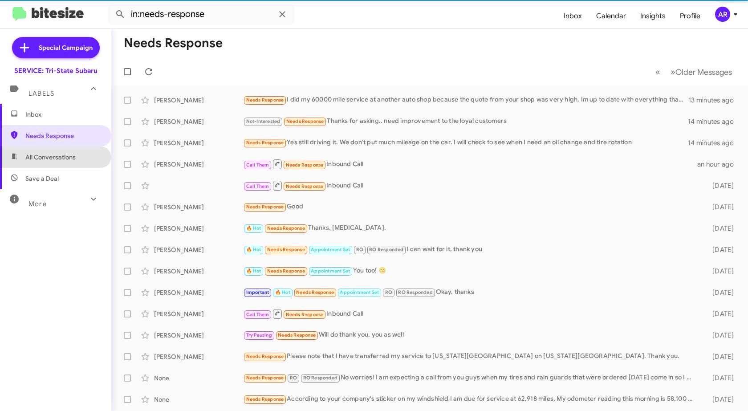
click at [59, 157] on span "All Conversations" at bounding box center [50, 157] width 50 height 9
type input "in:all-conversations"
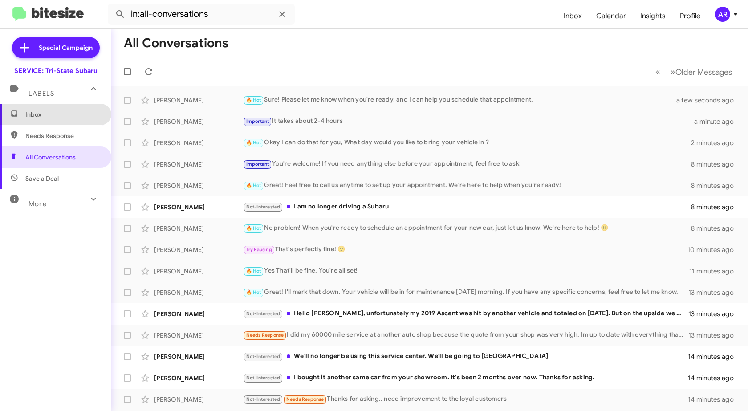
click at [61, 121] on span "Inbox" at bounding box center [55, 114] width 111 height 21
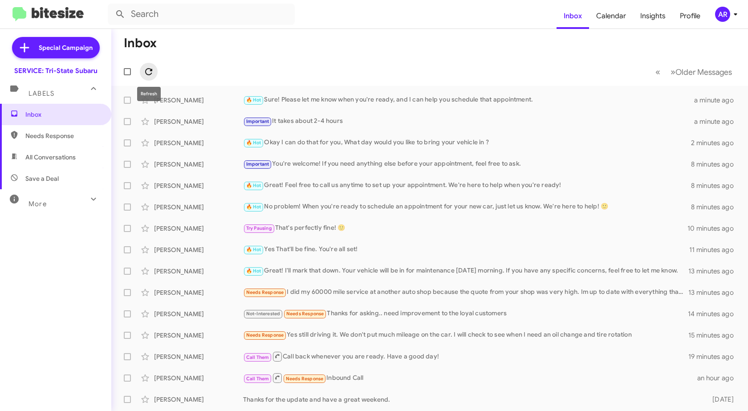
click at [151, 72] on icon at bounding box center [148, 71] width 11 height 11
click at [150, 75] on icon at bounding box center [148, 71] width 11 height 11
click at [150, 72] on icon at bounding box center [148, 71] width 11 height 11
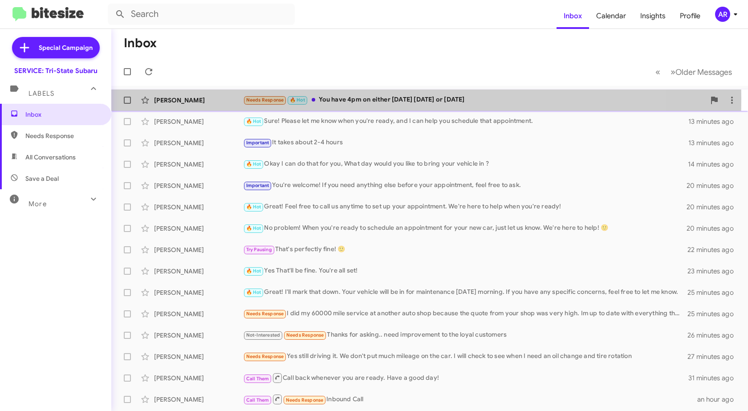
click at [195, 98] on div "[PERSON_NAME]" at bounding box center [198, 100] width 89 height 9
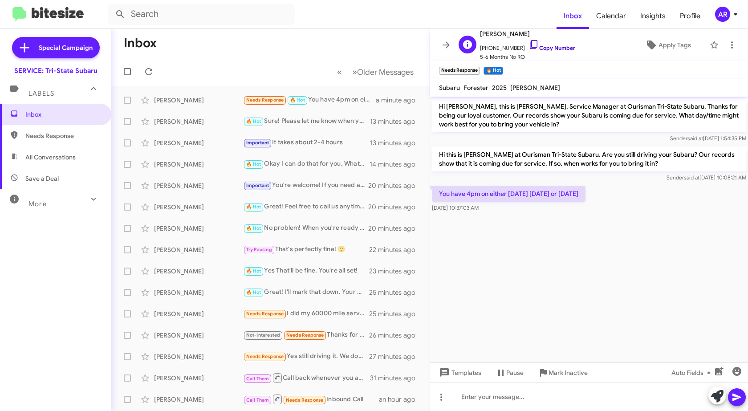
click at [528, 46] on icon at bounding box center [533, 44] width 11 height 11
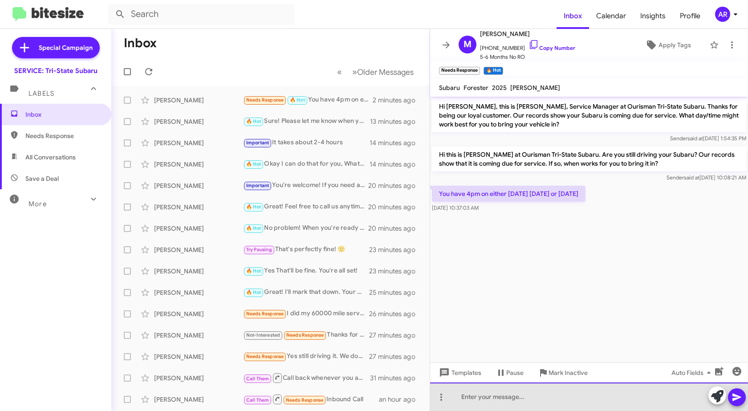
click at [466, 399] on div at bounding box center [589, 396] width 318 height 28
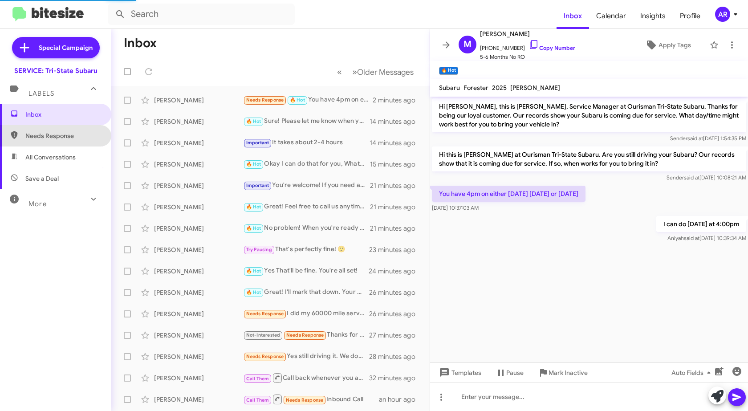
click at [56, 130] on span "Needs Response" at bounding box center [55, 135] width 111 height 21
type input "in:needs-response"
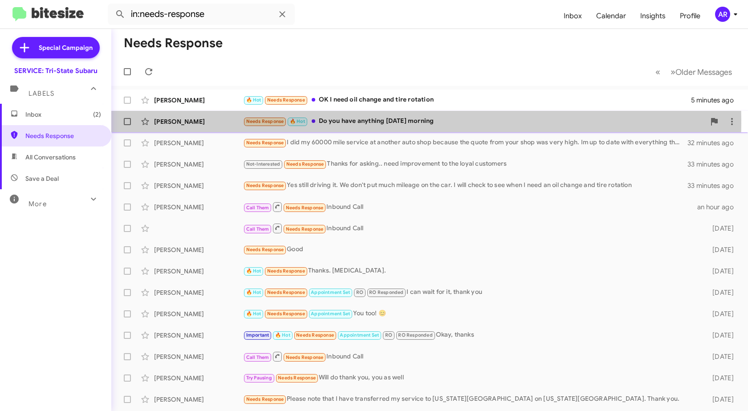
click at [171, 123] on div "[PERSON_NAME]" at bounding box center [198, 121] width 89 height 9
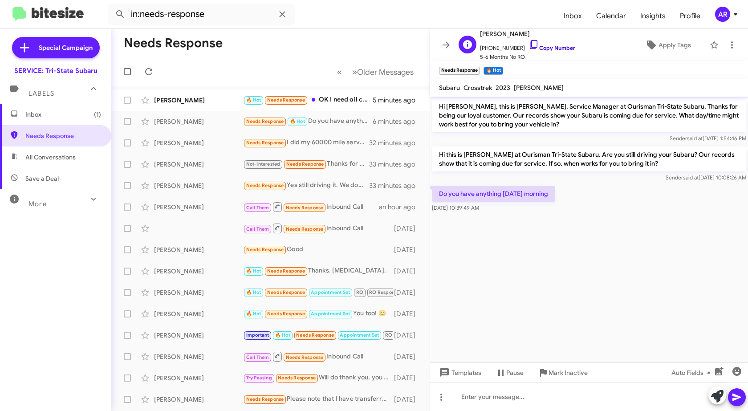
click at [528, 45] on icon at bounding box center [533, 44] width 11 height 11
click at [503, 395] on div at bounding box center [589, 396] width 318 height 28
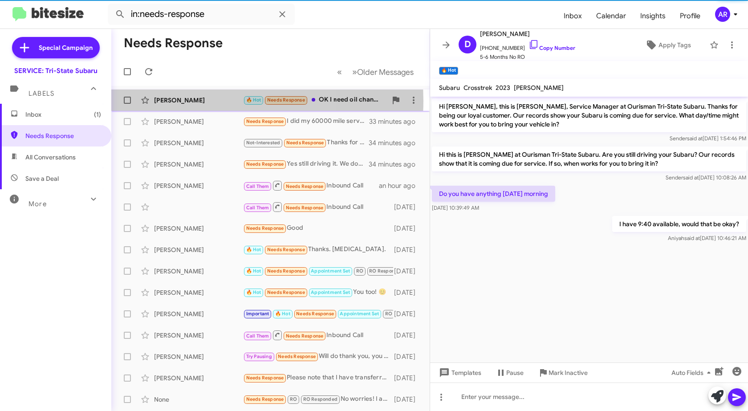
click at [210, 101] on div "[PERSON_NAME]" at bounding box center [198, 100] width 89 height 9
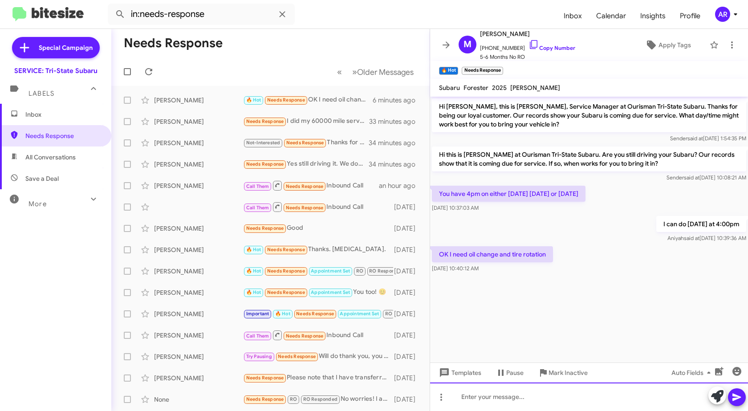
click at [492, 404] on div at bounding box center [589, 396] width 318 height 28
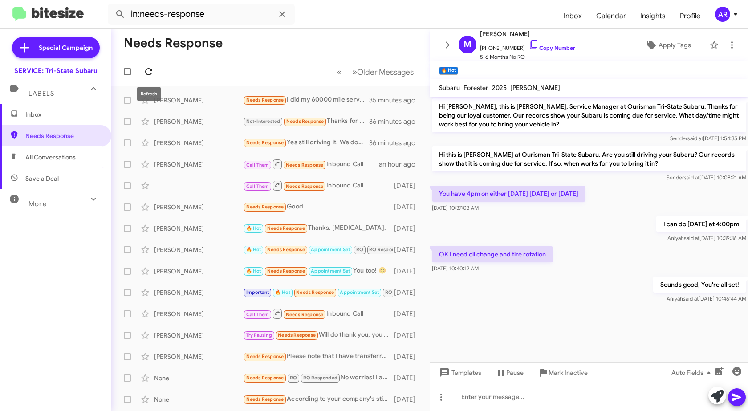
click at [148, 75] on icon at bounding box center [148, 71] width 7 height 7
click at [52, 118] on span "Inbox" at bounding box center [63, 114] width 76 height 9
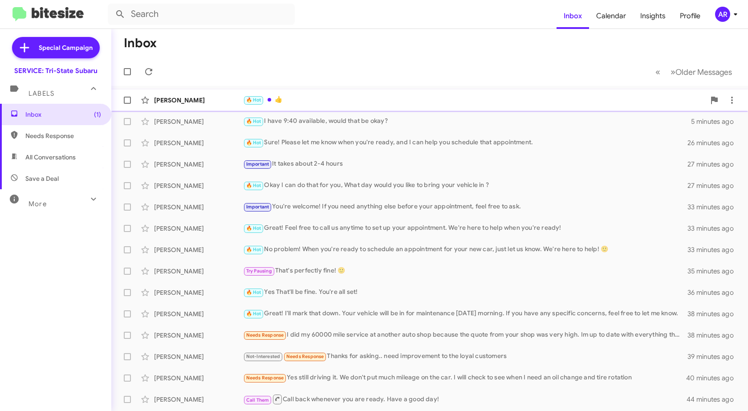
click at [192, 102] on div "[PERSON_NAME]" at bounding box center [198, 100] width 89 height 9
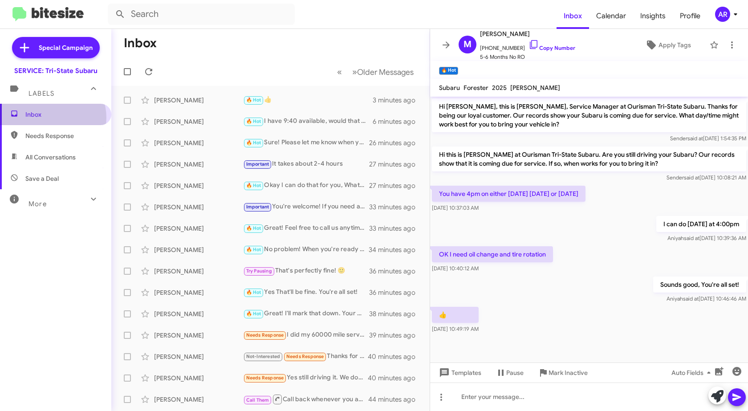
click at [52, 118] on span "Inbox" at bounding box center [63, 114] width 76 height 9
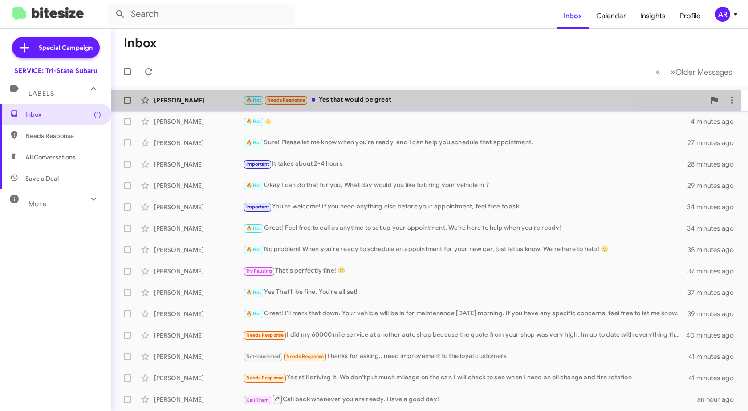
click at [181, 95] on div "[PERSON_NAME] 🔥 Hot Needs Response Yes that would be great a few seconds ago" at bounding box center [429, 100] width 622 height 18
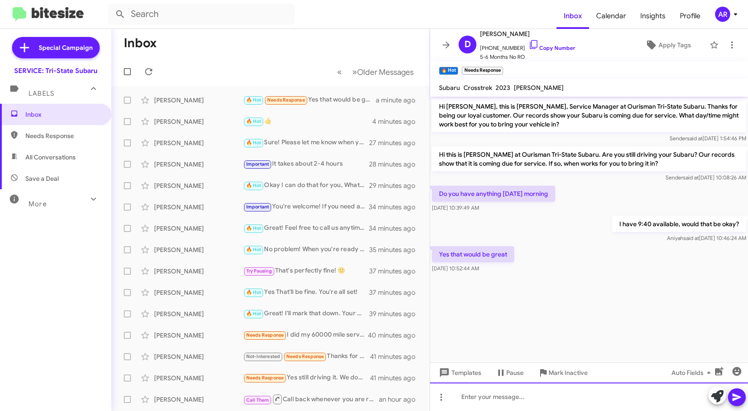
click at [530, 397] on div at bounding box center [589, 396] width 318 height 28
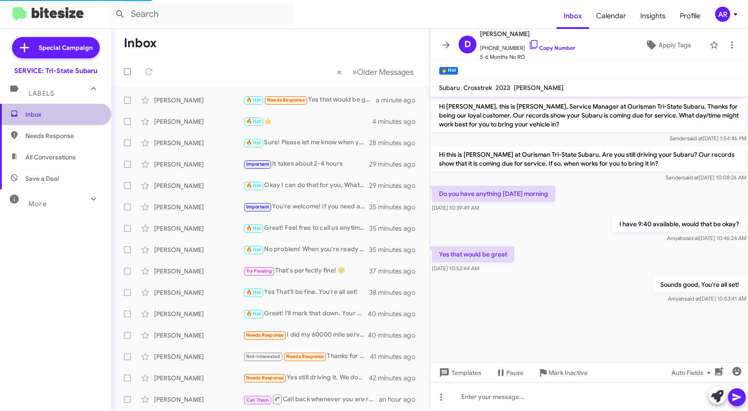
click at [73, 120] on span "Inbox" at bounding box center [55, 114] width 111 height 21
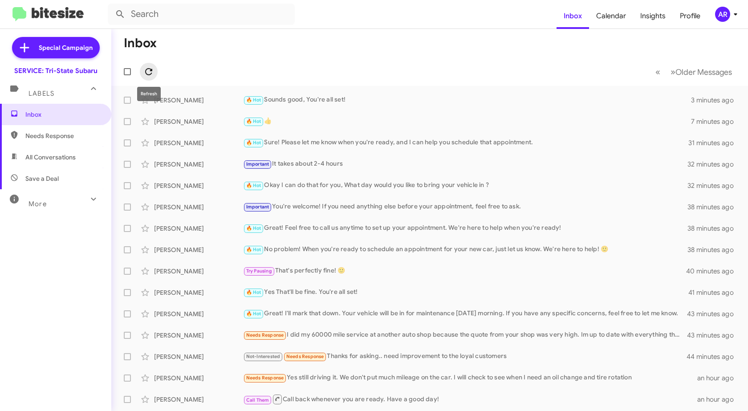
click at [142, 72] on span at bounding box center [149, 71] width 18 height 11
click at [16, 139] on mat-icon at bounding box center [14, 136] width 8 height 10
type input "in:needs-response"
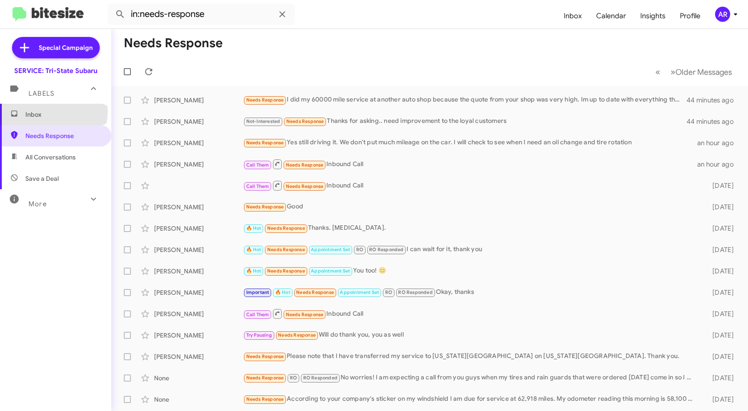
click at [53, 112] on span "Inbox" at bounding box center [63, 114] width 76 height 9
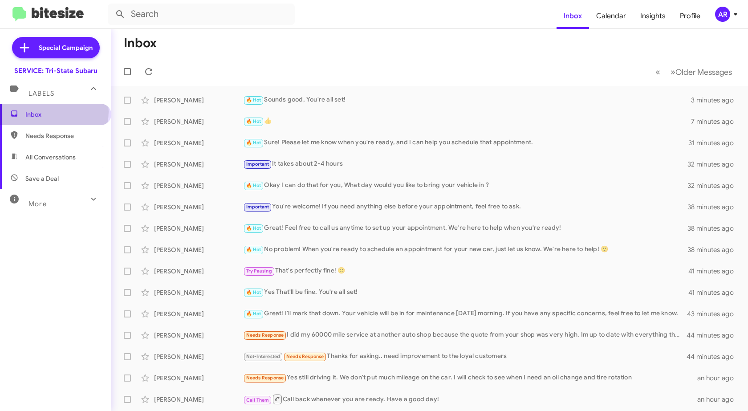
click at [53, 112] on span "Inbox" at bounding box center [63, 114] width 76 height 9
click at [149, 71] on icon at bounding box center [148, 71] width 11 height 11
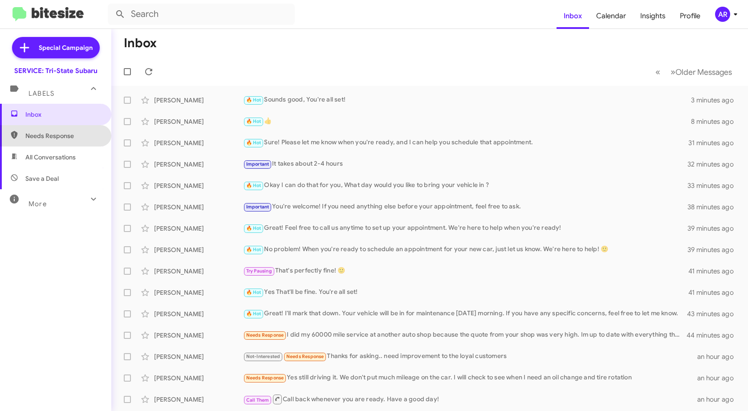
click at [73, 131] on span "Needs Response" at bounding box center [55, 135] width 111 height 21
type input "in:needs-response"
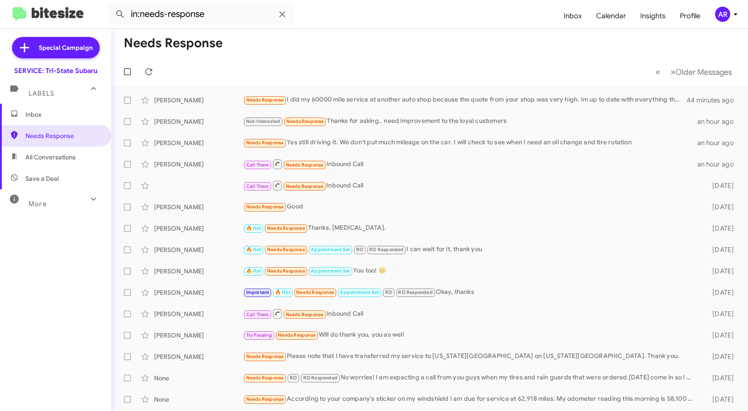
click at [22, 117] on span "Inbox" at bounding box center [55, 114] width 111 height 21
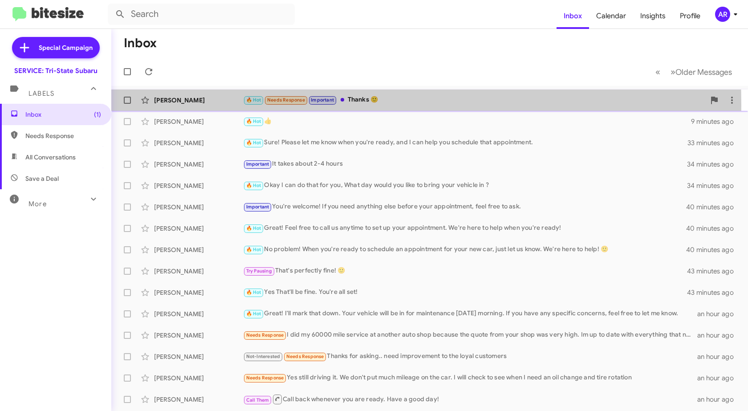
click at [192, 105] on div "[PERSON_NAME] 🔥 Hot Needs Response Important Thanks 🙂 a few seconds ago" at bounding box center [429, 100] width 622 height 18
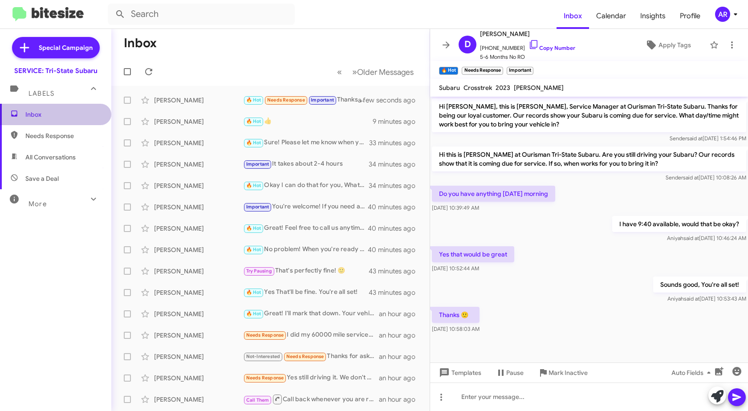
click at [78, 115] on span "Inbox" at bounding box center [63, 114] width 76 height 9
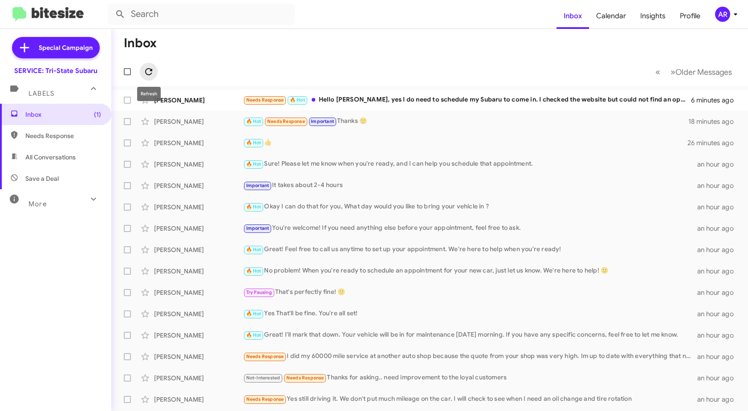
click at [152, 70] on icon at bounding box center [148, 71] width 7 height 7
click at [218, 93] on div "[PERSON_NAME] Needs Response 🔥 Hot Hello [PERSON_NAME], yes I do need to schedu…" at bounding box center [429, 100] width 622 height 18
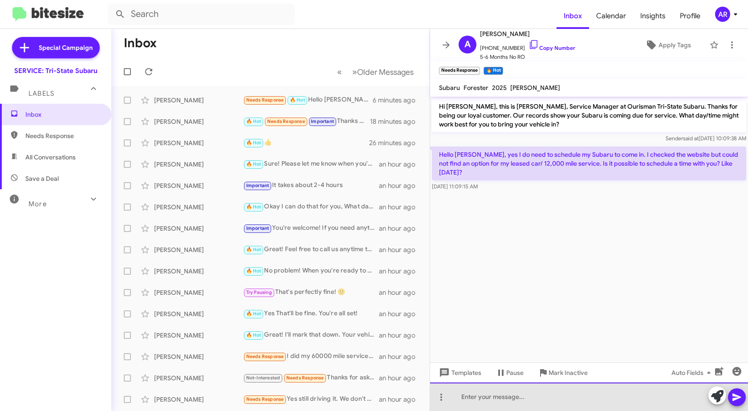
click at [517, 401] on div at bounding box center [589, 396] width 318 height 28
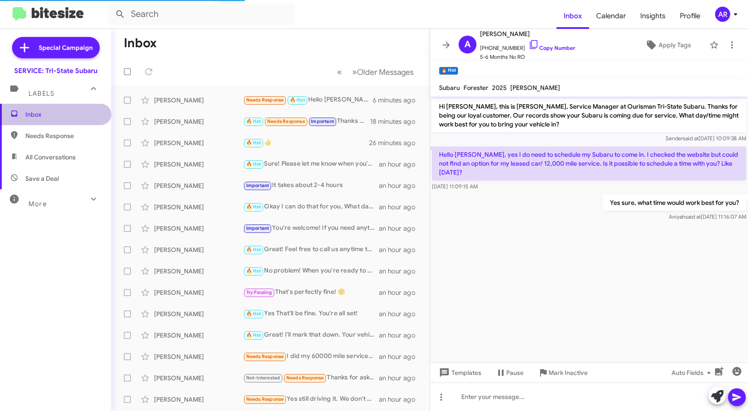
click at [61, 116] on span "Inbox" at bounding box center [63, 114] width 76 height 9
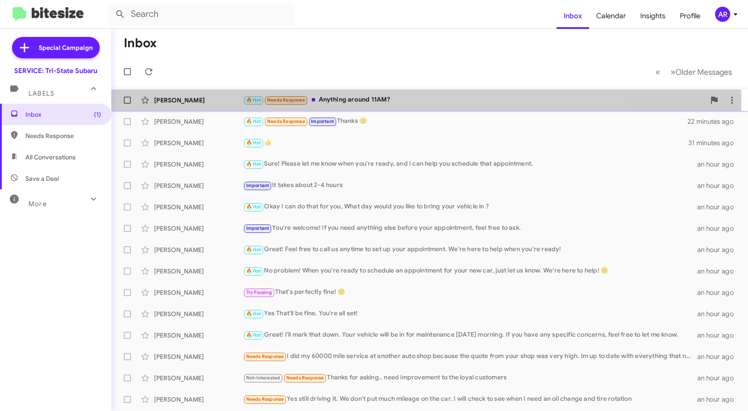
click at [175, 101] on div "[PERSON_NAME]" at bounding box center [198, 100] width 89 height 9
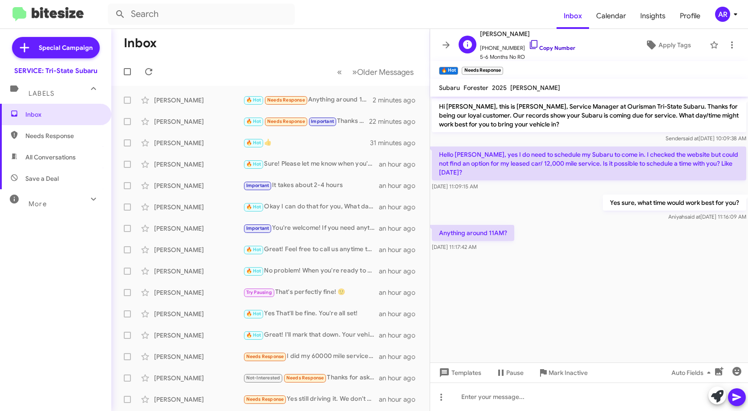
click at [530, 46] on icon at bounding box center [534, 44] width 8 height 9
click at [541, 391] on div at bounding box center [589, 396] width 318 height 28
click at [76, 110] on span "Inbox" at bounding box center [63, 114] width 76 height 9
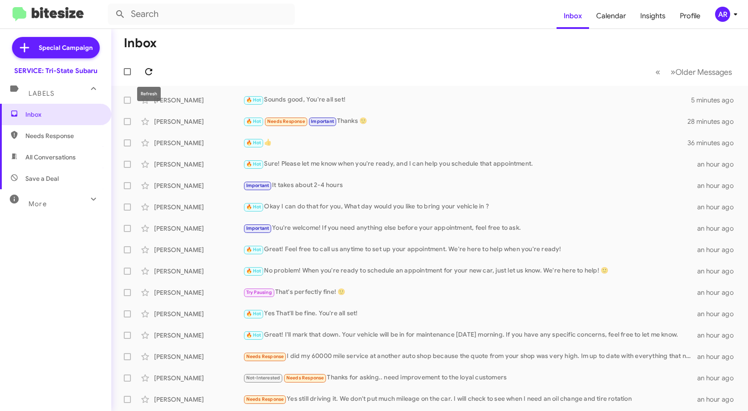
click at [146, 71] on icon at bounding box center [148, 71] width 7 height 7
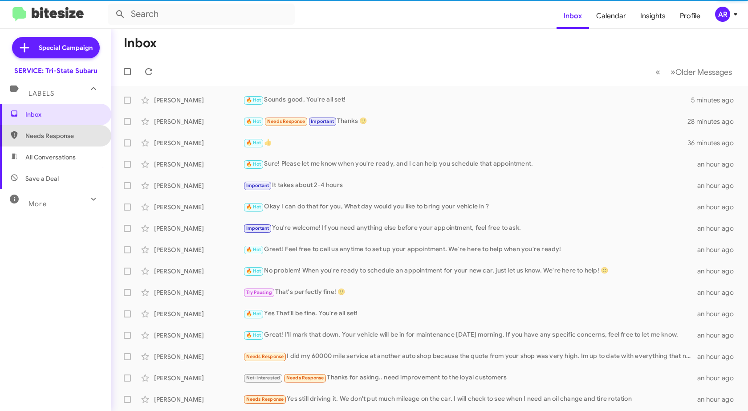
click at [61, 133] on span "Needs Response" at bounding box center [63, 135] width 76 height 9
type input "in:needs-response"
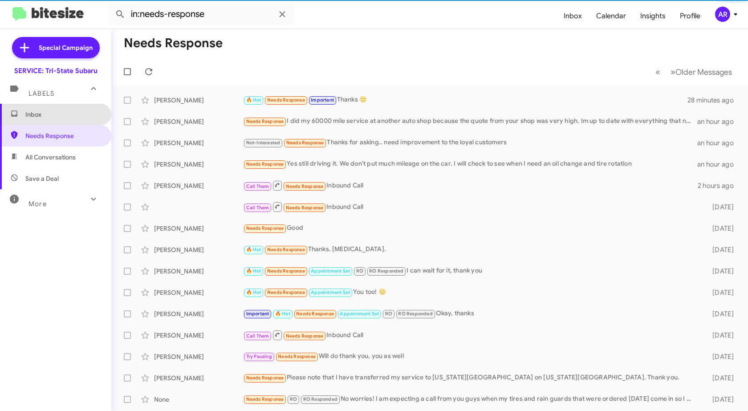
click at [66, 119] on span "Inbox" at bounding box center [55, 114] width 111 height 21
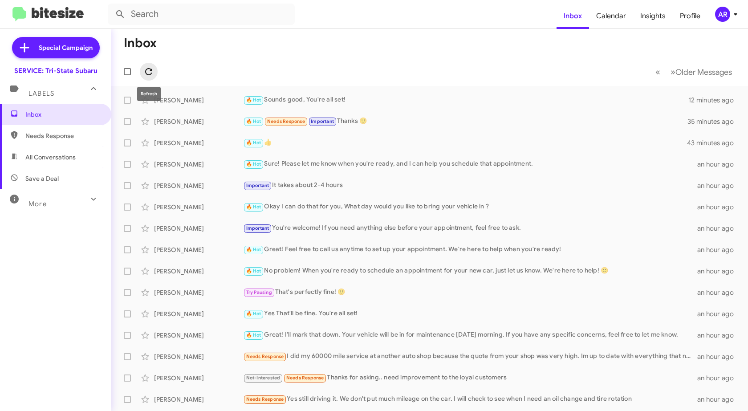
click at [151, 70] on icon at bounding box center [148, 71] width 7 height 7
click at [81, 139] on span "Needs Response" at bounding box center [63, 135] width 76 height 9
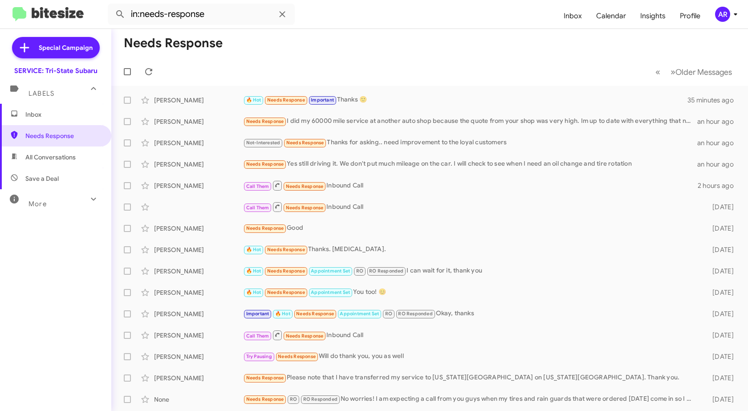
click at [80, 160] on span "All Conversations" at bounding box center [55, 156] width 111 height 21
type input "in:all-conversations"
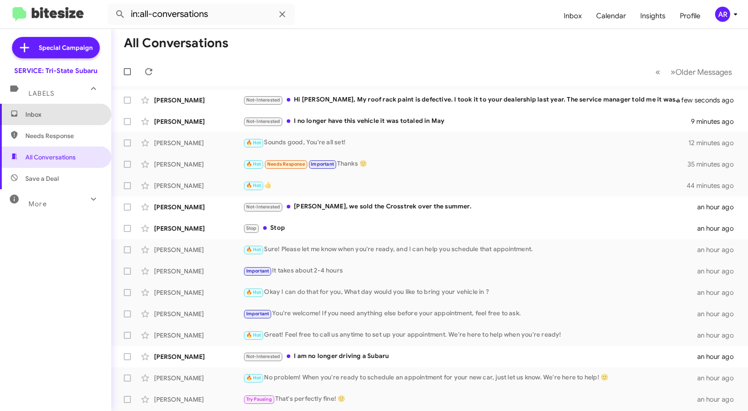
click at [58, 120] on span "Inbox" at bounding box center [55, 114] width 111 height 21
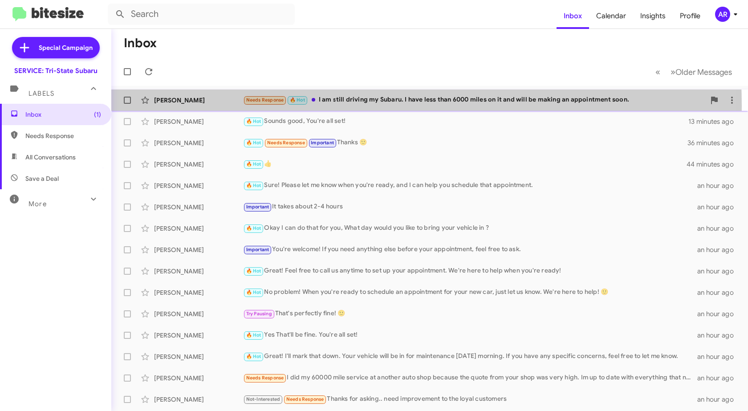
click at [230, 106] on div "[PERSON_NAME] Needs Response 🔥 Hot I am still driving my Subaru. I have less th…" at bounding box center [429, 100] width 622 height 18
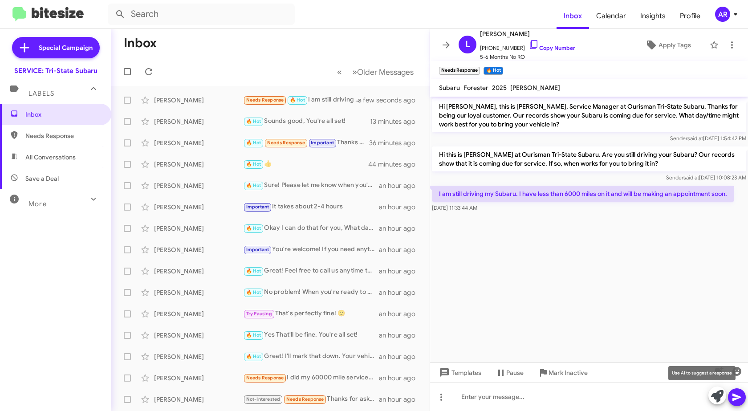
click at [715, 400] on icon at bounding box center [717, 396] width 12 height 12
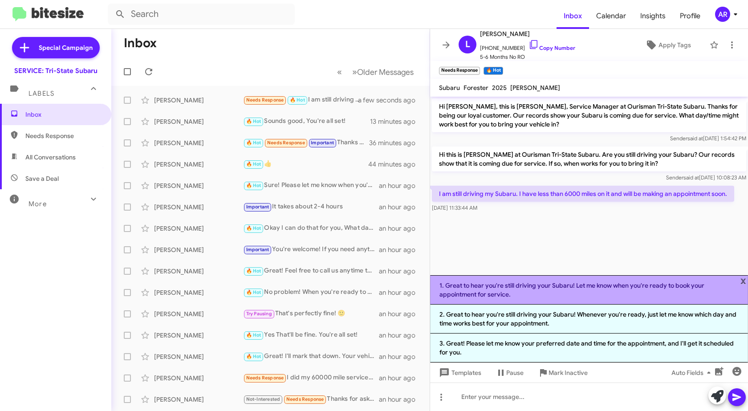
click at [577, 296] on li "1. Great to hear you're still driving your Subaru! Let me know when you're read…" at bounding box center [589, 289] width 318 height 29
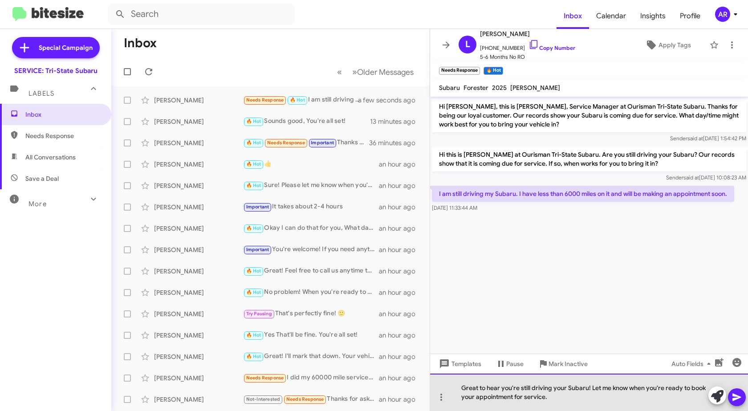
click at [612, 402] on div "Great to hear you're still driving your Subaru! Let me know when you're ready t…" at bounding box center [589, 392] width 318 height 37
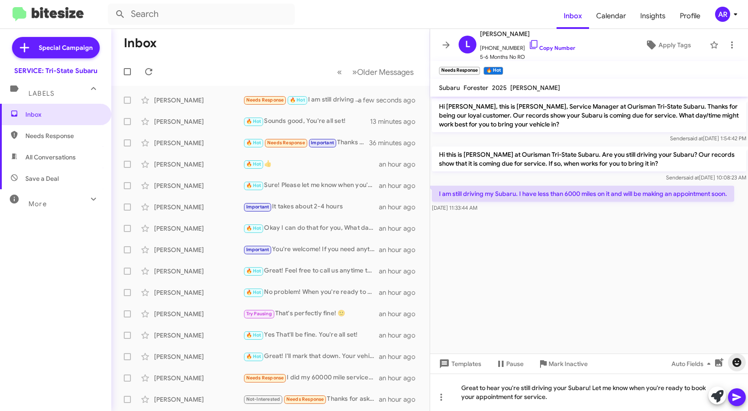
click at [744, 362] on span "button" at bounding box center [737, 362] width 18 height 11
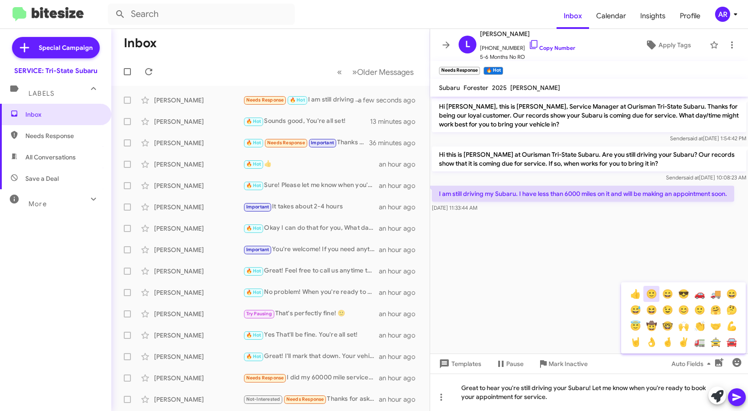
click at [652, 299] on button "🙂" at bounding box center [651, 294] width 16 height 16
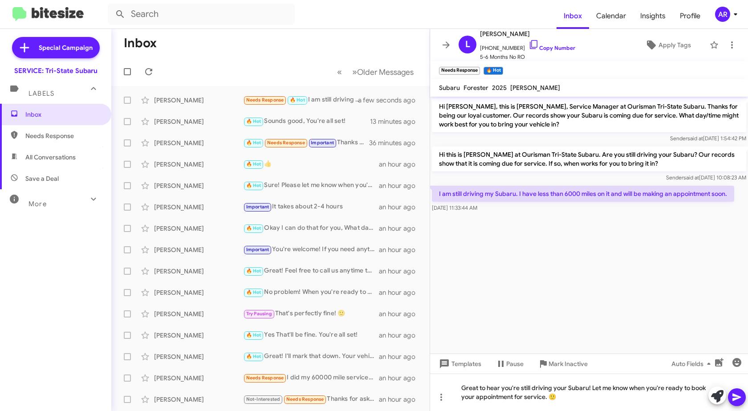
click at [742, 394] on icon at bounding box center [736, 397] width 11 height 11
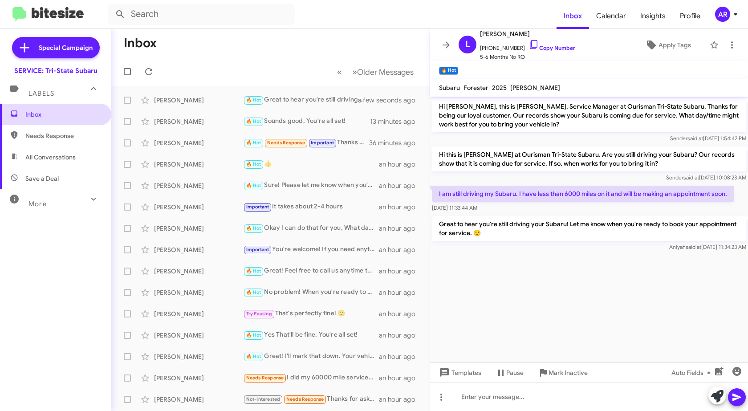
click at [72, 117] on span "Inbox" at bounding box center [63, 114] width 76 height 9
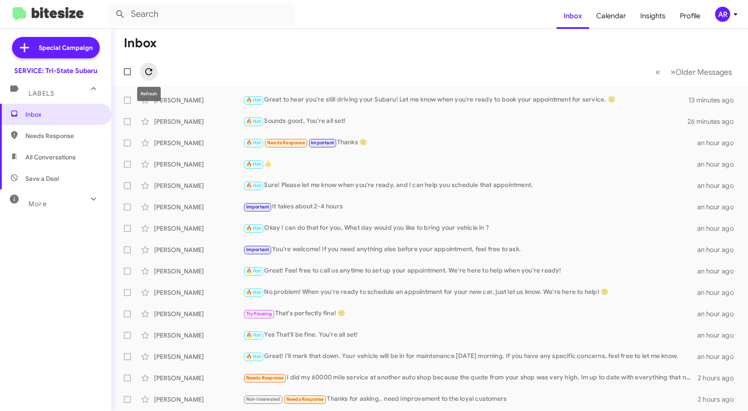
click at [143, 73] on span at bounding box center [149, 71] width 18 height 11
click at [78, 118] on span "Inbox" at bounding box center [63, 114] width 76 height 9
click at [59, 142] on span "Needs Response" at bounding box center [55, 135] width 111 height 21
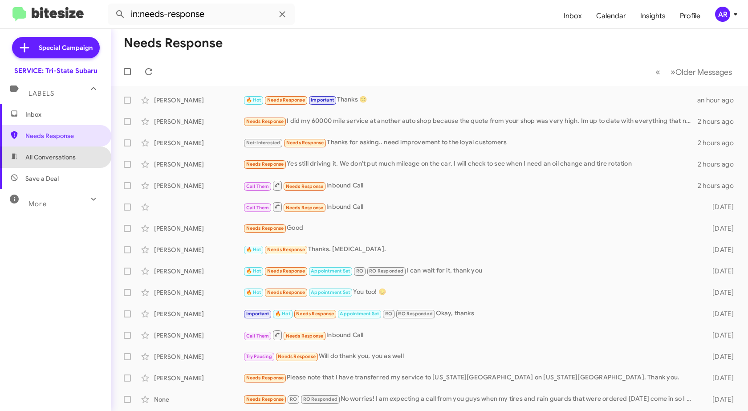
click at [59, 159] on span "All Conversations" at bounding box center [50, 157] width 50 height 9
type input "in:all-conversations"
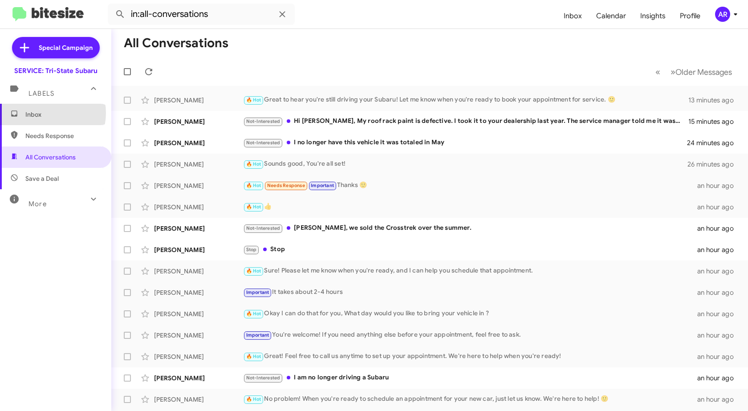
click at [46, 113] on span "Inbox" at bounding box center [63, 114] width 76 height 9
